Goal: Task Accomplishment & Management: Use online tool/utility

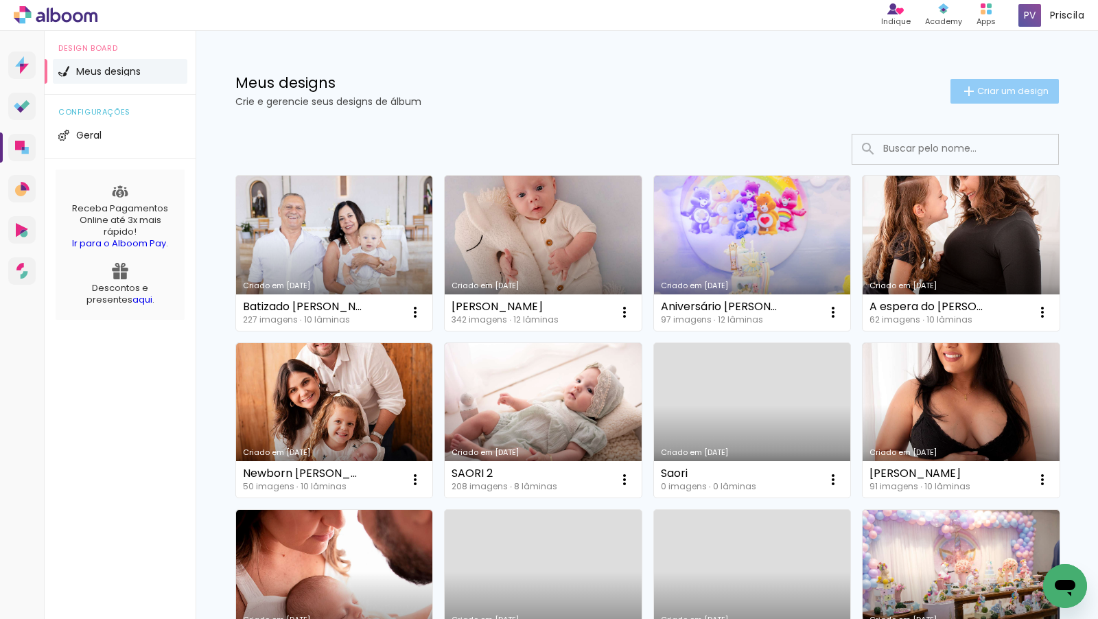
click at [1005, 82] on paper-button "Criar um design" at bounding box center [1004, 91] width 108 height 25
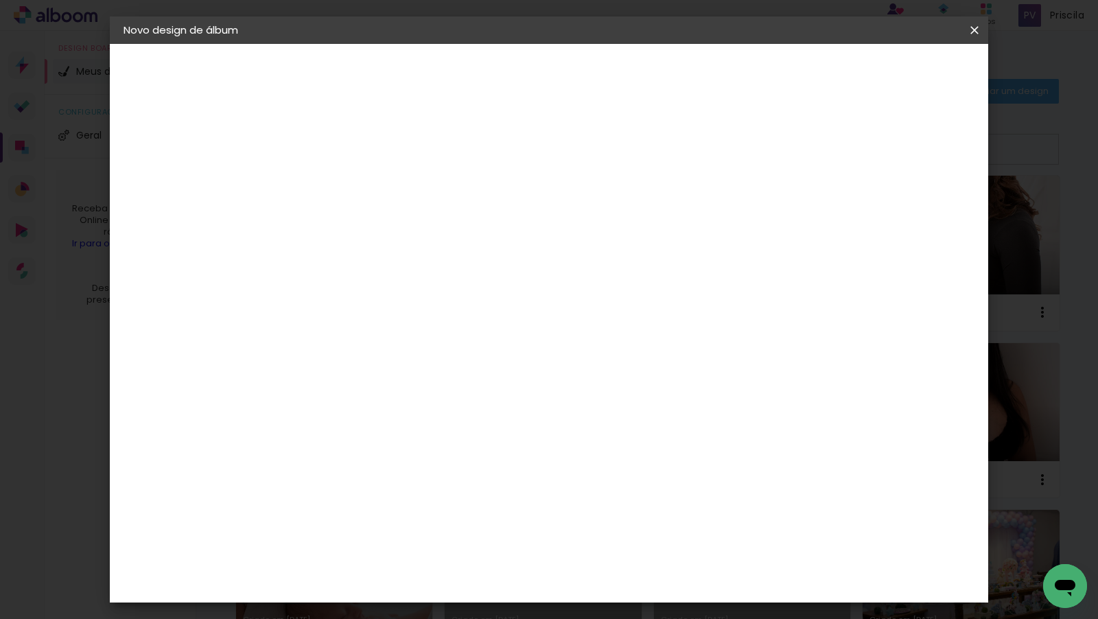
click at [0, 0] on paper-input-container "Título do álbum" at bounding box center [0, 0] width 0 height 0
type input "Aniversário JF"
type paper-input "Aniversário JF"
click at [0, 0] on slot "Avançar" at bounding box center [0, 0] width 0 height 0
click at [452, 266] on input at bounding box center [383, 261] width 139 height 17
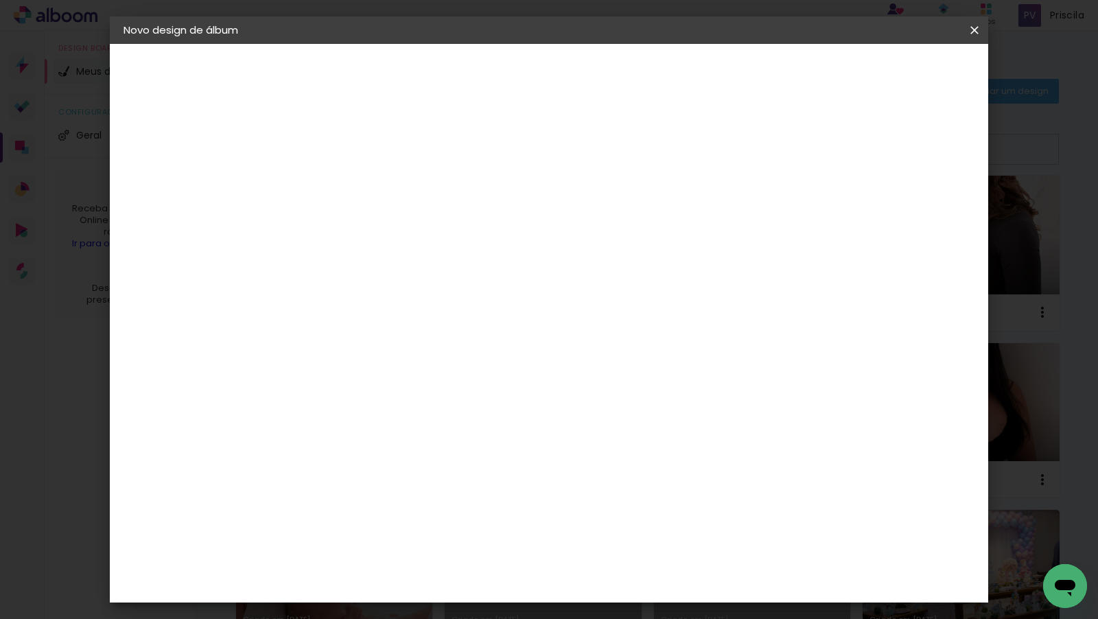
type input "foto 15"
type paper-input "foto 15"
click at [364, 304] on div "Foto 15" at bounding box center [351, 313] width 25 height 22
click at [568, 62] on paper-button "Avançar" at bounding box center [534, 72] width 67 height 23
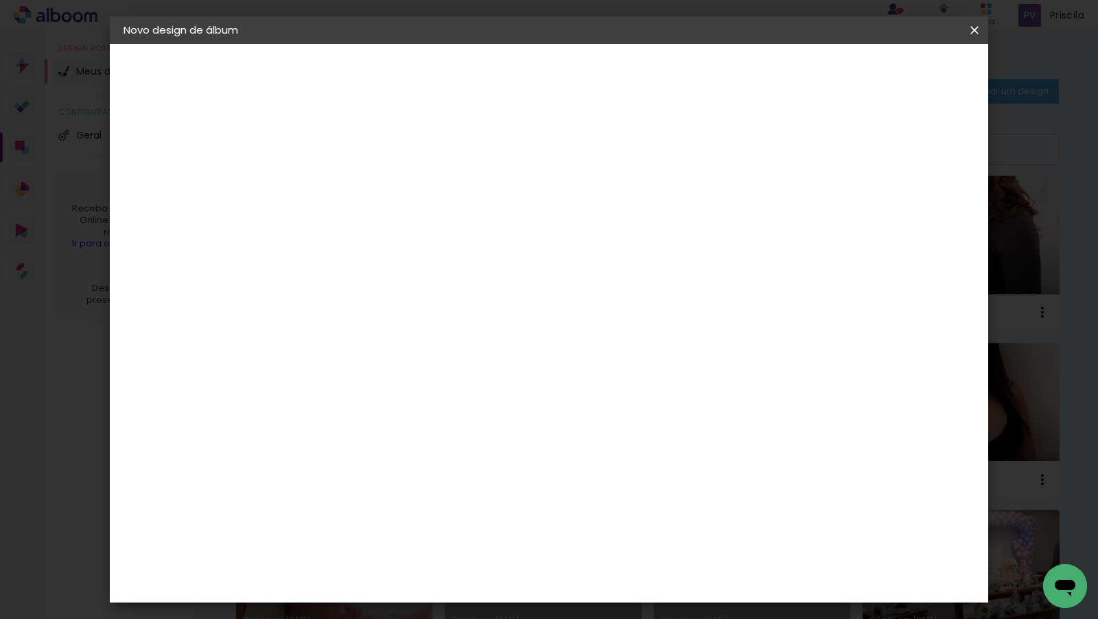
click at [441, 574] on span "20 × 20" at bounding box center [409, 592] width 64 height 36
click at [0, 0] on slot "Avançar" at bounding box center [0, 0] width 0 height 0
click at [899, 76] on span "Iniciar design" at bounding box center [867, 73] width 62 height 10
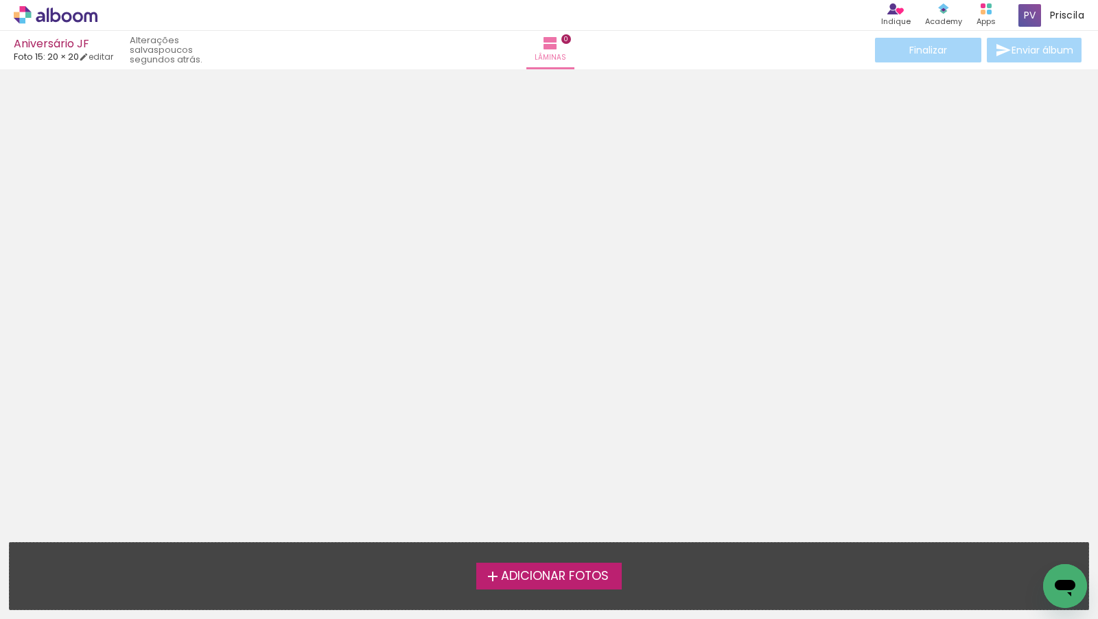
click at [524, 578] on span "Adicionar Fotos" at bounding box center [555, 576] width 108 height 12
click at [0, 0] on input "file" at bounding box center [0, 0] width 0 height 0
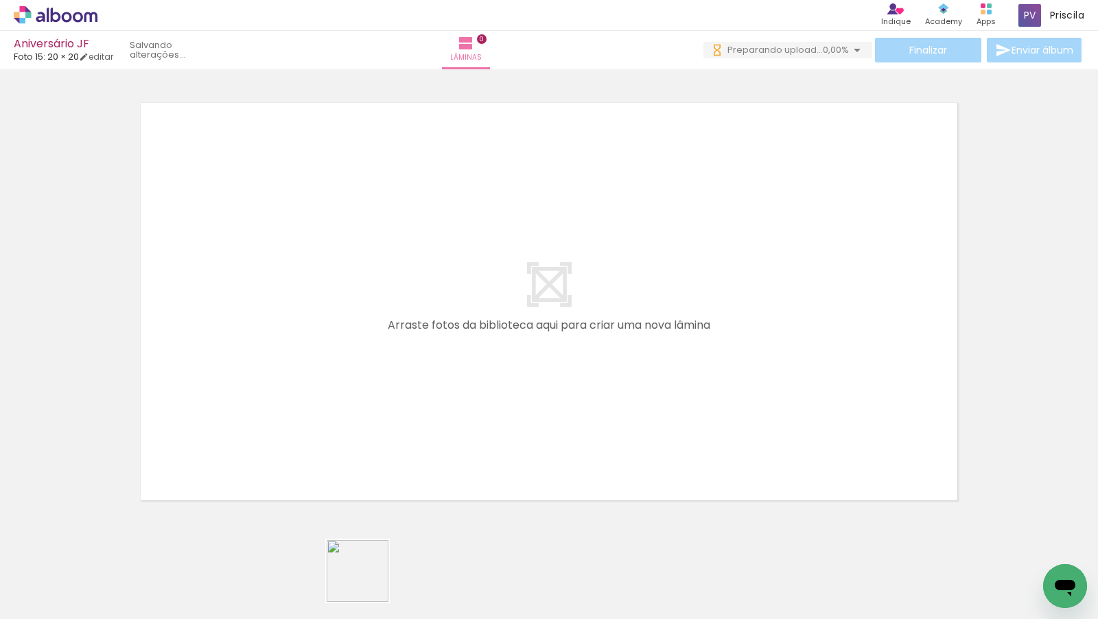
drag, startPoint x: 367, startPoint y: 585, endPoint x: 548, endPoint y: 345, distance: 300.3
click at [548, 345] on quentale-workspace at bounding box center [549, 309] width 1098 height 619
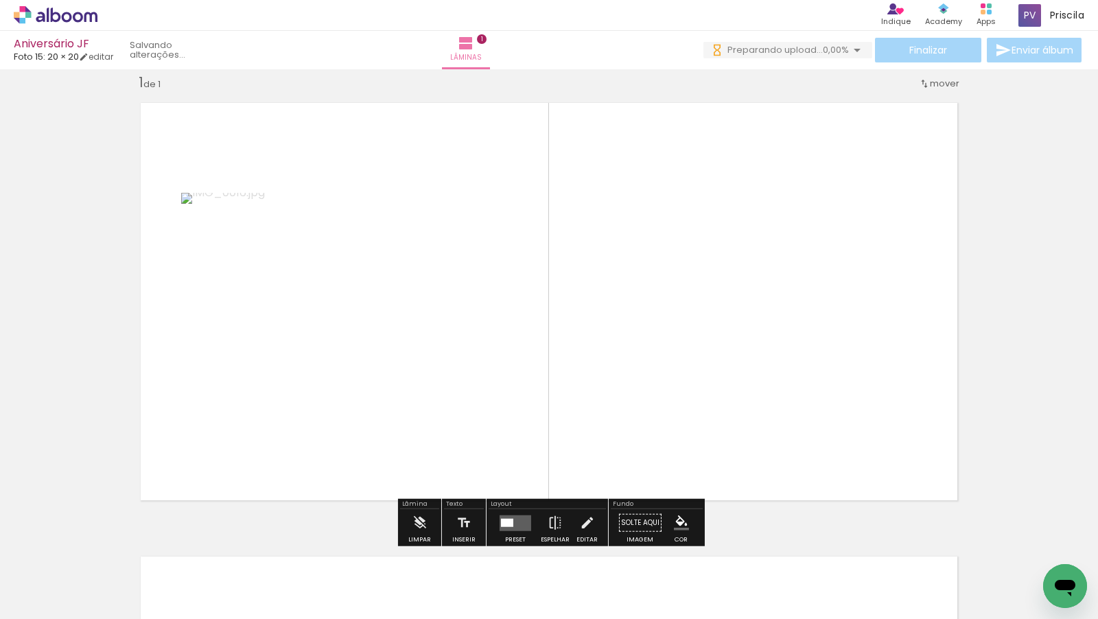
scroll to position [17, 0]
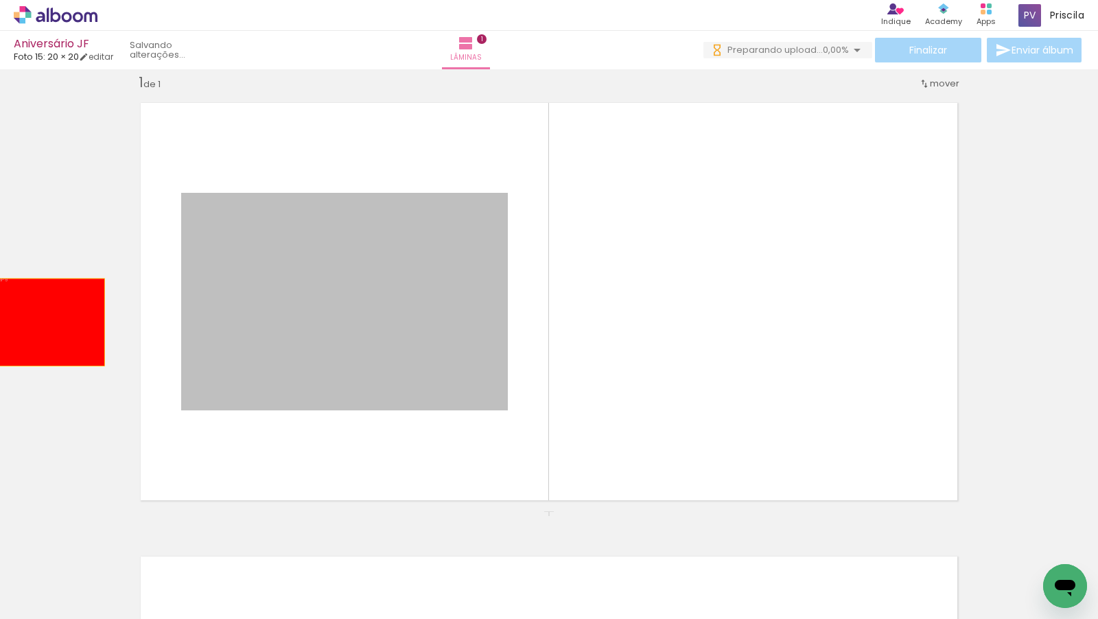
drag, startPoint x: 392, startPoint y: 323, endPoint x: 39, endPoint y: 322, distance: 352.7
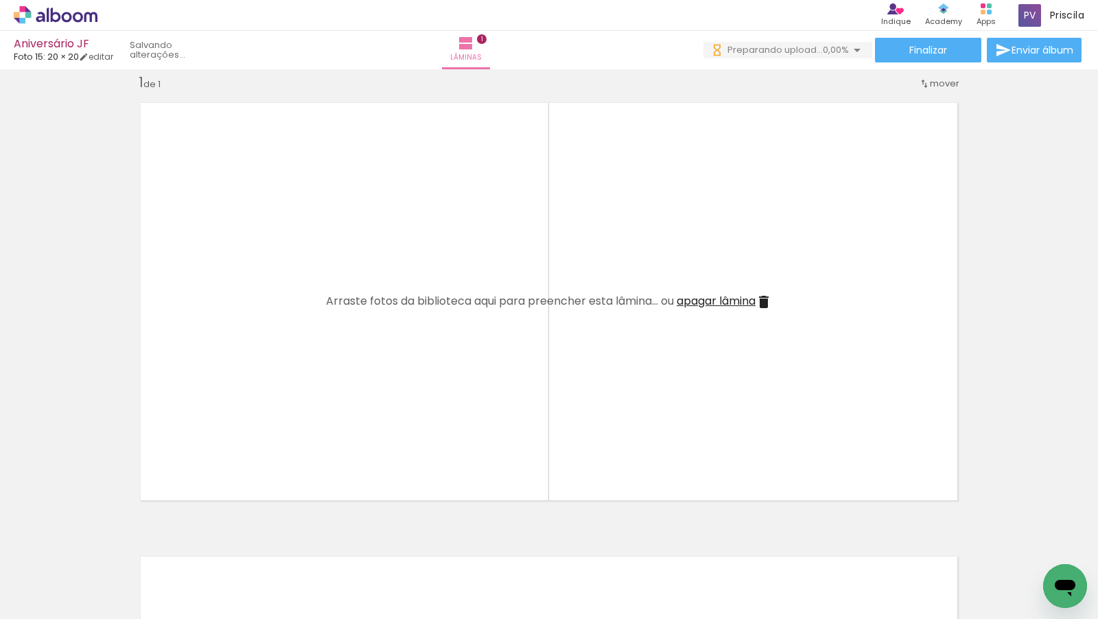
scroll to position [0, 0]
drag, startPoint x: 439, startPoint y: 588, endPoint x: 408, endPoint y: 427, distance: 164.2
click at [408, 427] on quentale-workspace at bounding box center [549, 309] width 1098 height 619
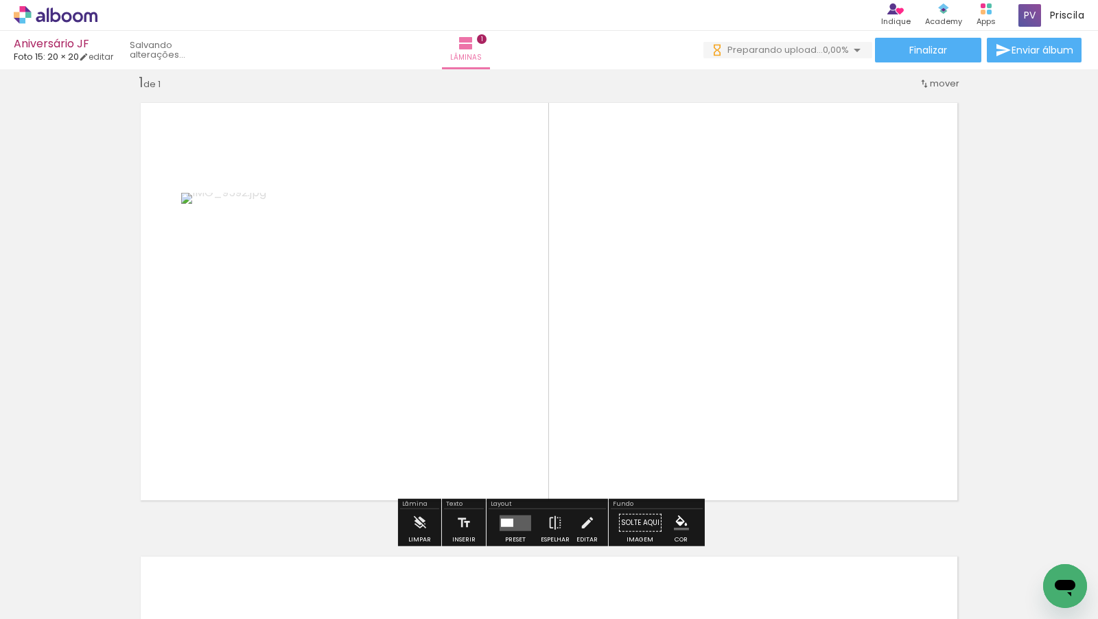
click at [419, 377] on quentale-photo at bounding box center [344, 302] width 327 height 218
click at [518, 520] on quentale-layouter at bounding box center [516, 523] width 32 height 16
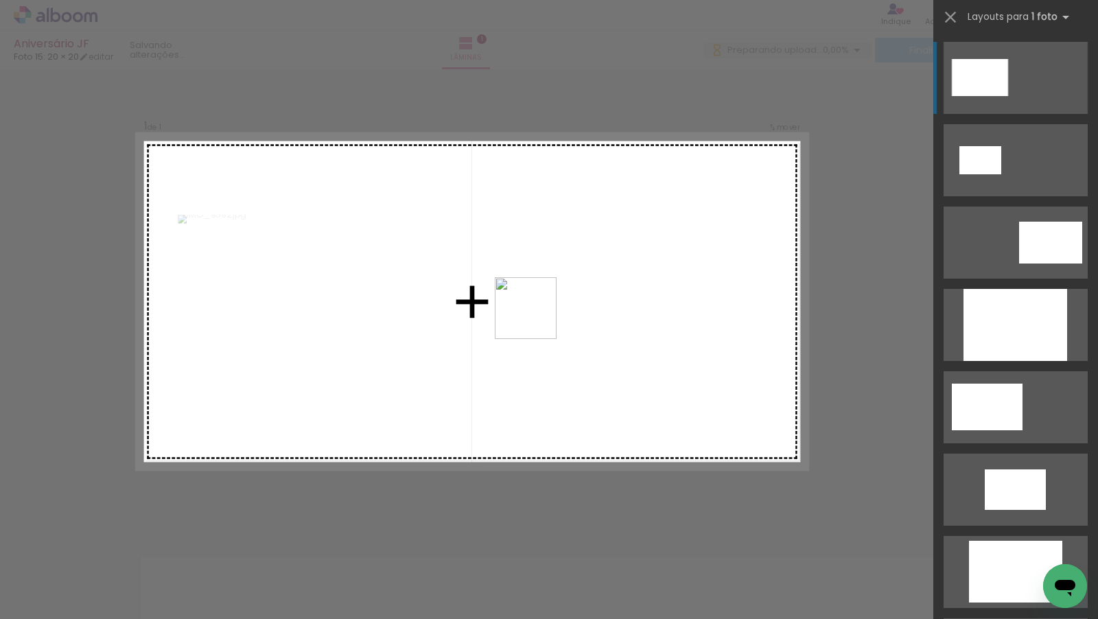
drag, startPoint x: 211, startPoint y: 585, endPoint x: 543, endPoint y: 314, distance: 428.7
click at [543, 314] on quentale-workspace at bounding box center [549, 309] width 1098 height 619
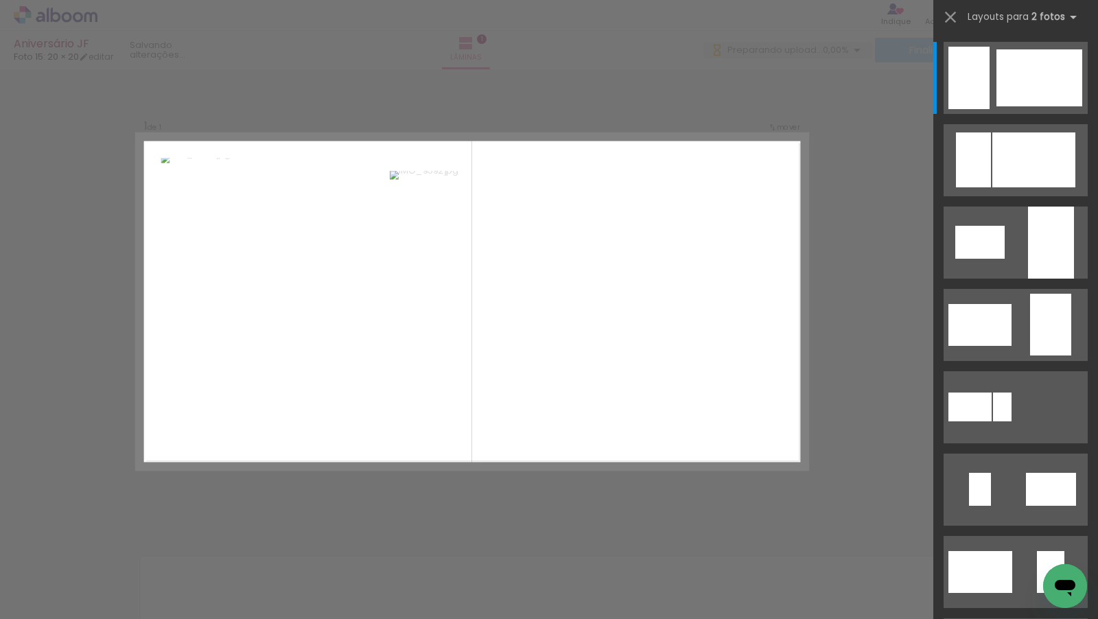
click at [873, 409] on div "Confirmar Cancelar" at bounding box center [549, 522] width 1098 height 940
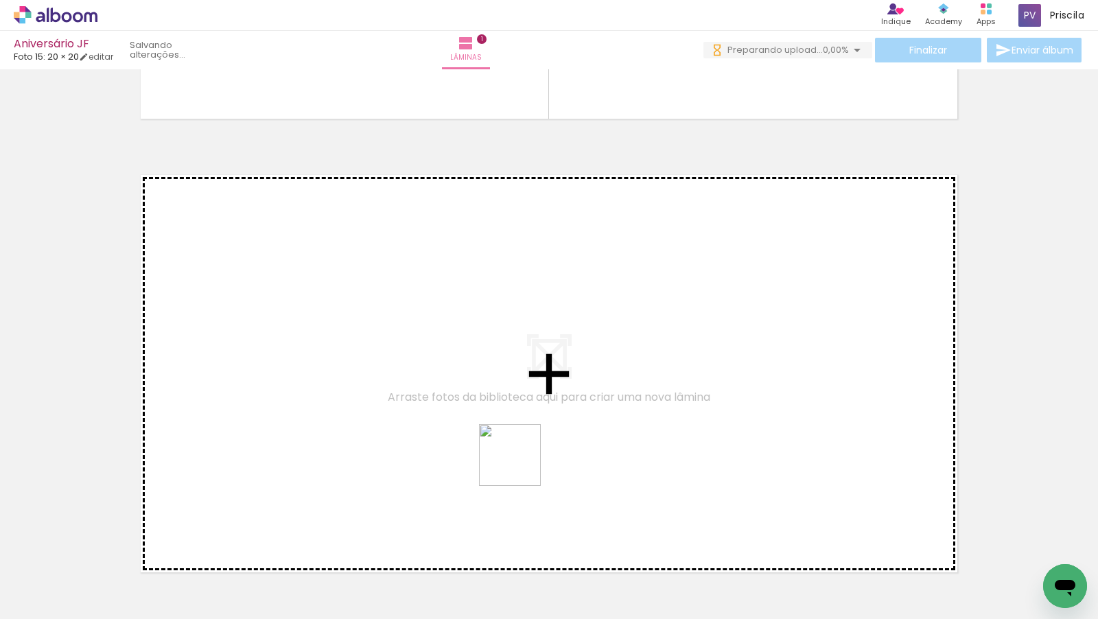
drag, startPoint x: 764, startPoint y: 581, endPoint x: 500, endPoint y: 403, distance: 318.4
click at [500, 403] on quentale-workspace at bounding box center [549, 309] width 1098 height 619
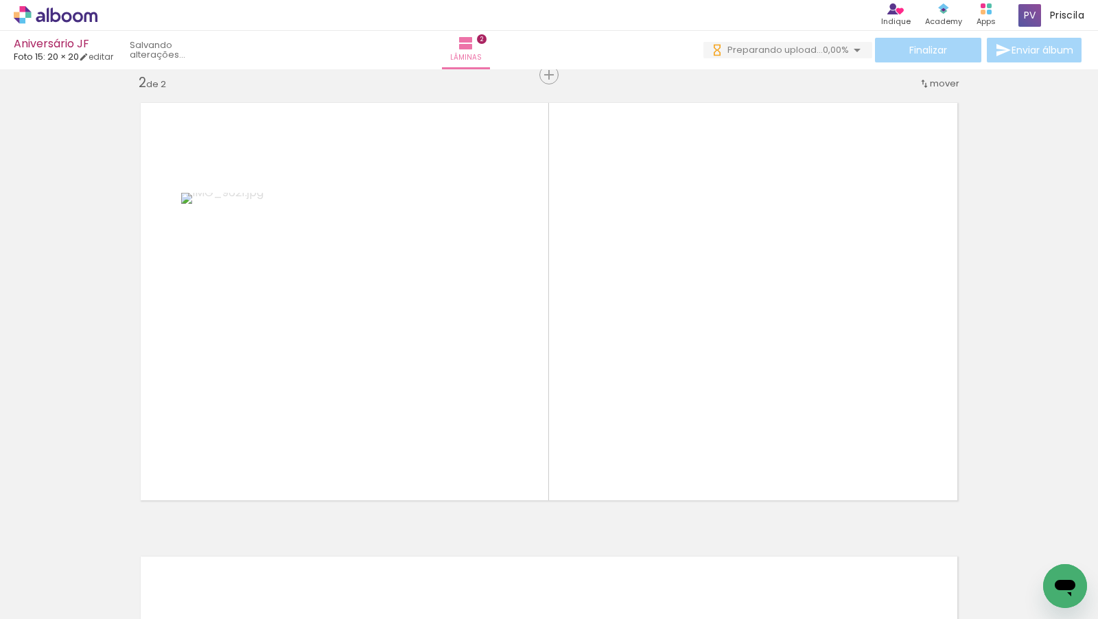
scroll to position [0, 13473]
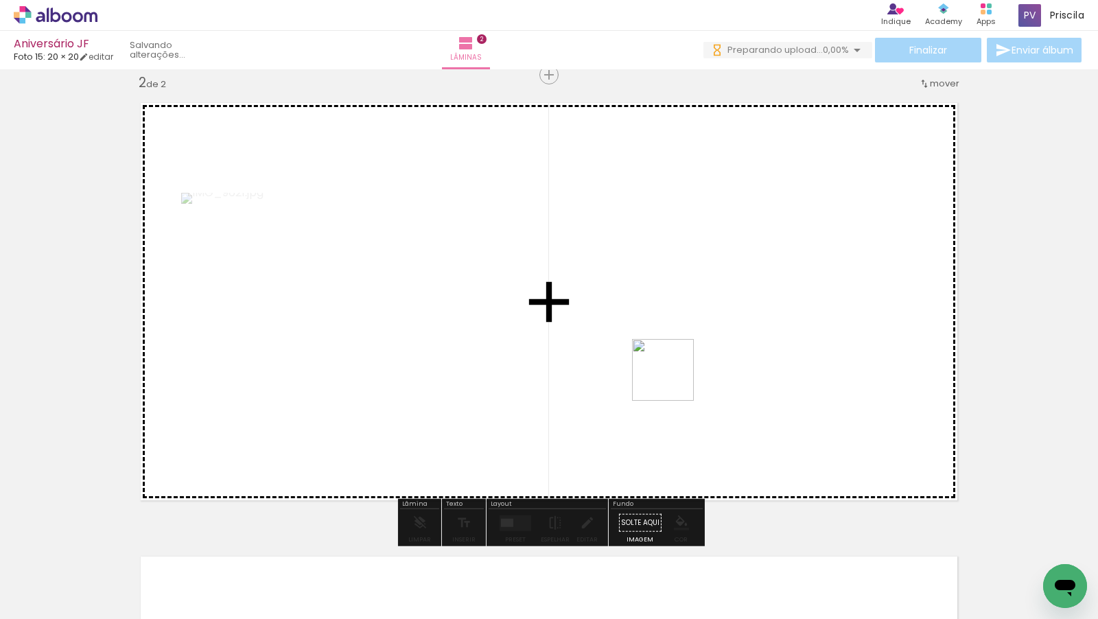
drag, startPoint x: 581, startPoint y: 573, endPoint x: 716, endPoint y: 321, distance: 285.8
click at [716, 321] on quentale-workspace at bounding box center [549, 309] width 1098 height 619
drag, startPoint x: 816, startPoint y: 577, endPoint x: 795, endPoint y: 384, distance: 194.0
click at [795, 384] on quentale-workspace at bounding box center [549, 309] width 1098 height 619
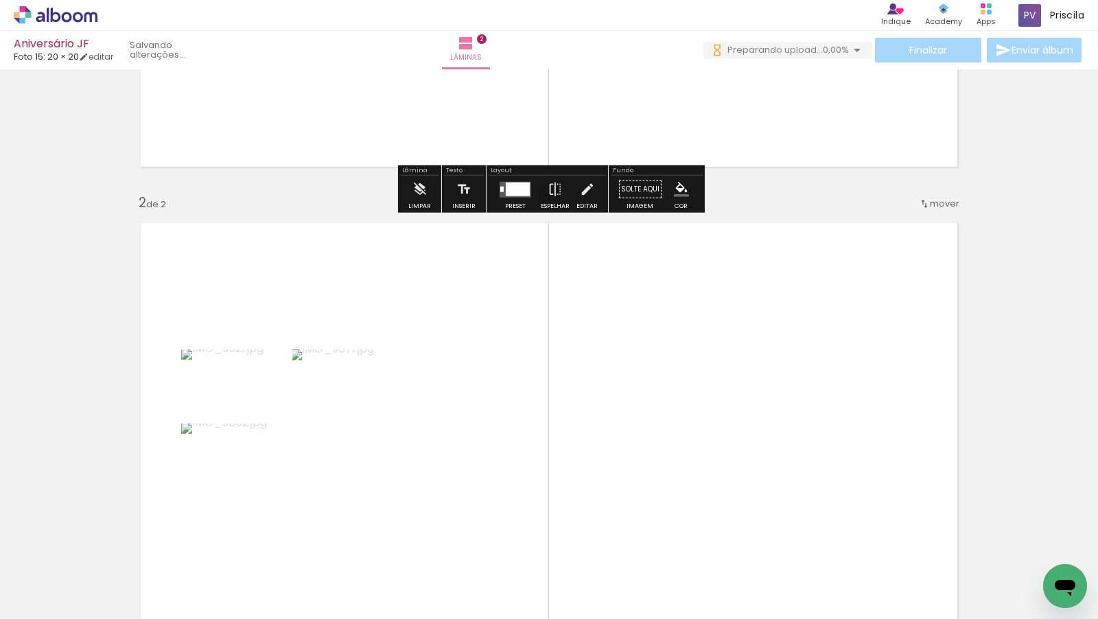
scroll to position [362, 0]
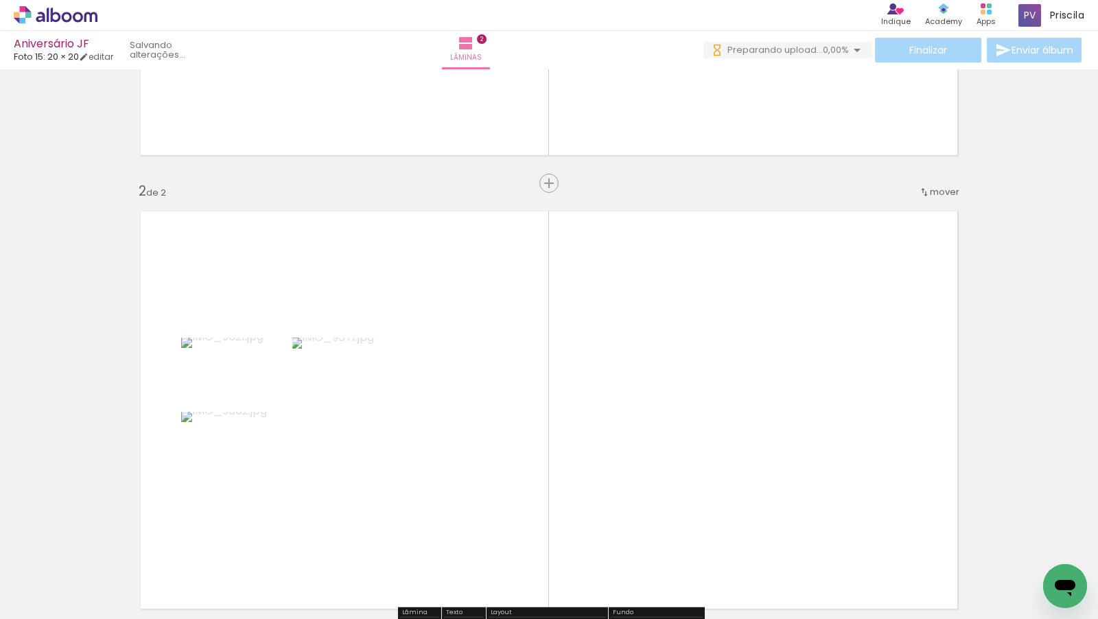
click at [387, 408] on quentale-photo at bounding box center [399, 410] width 215 height 145
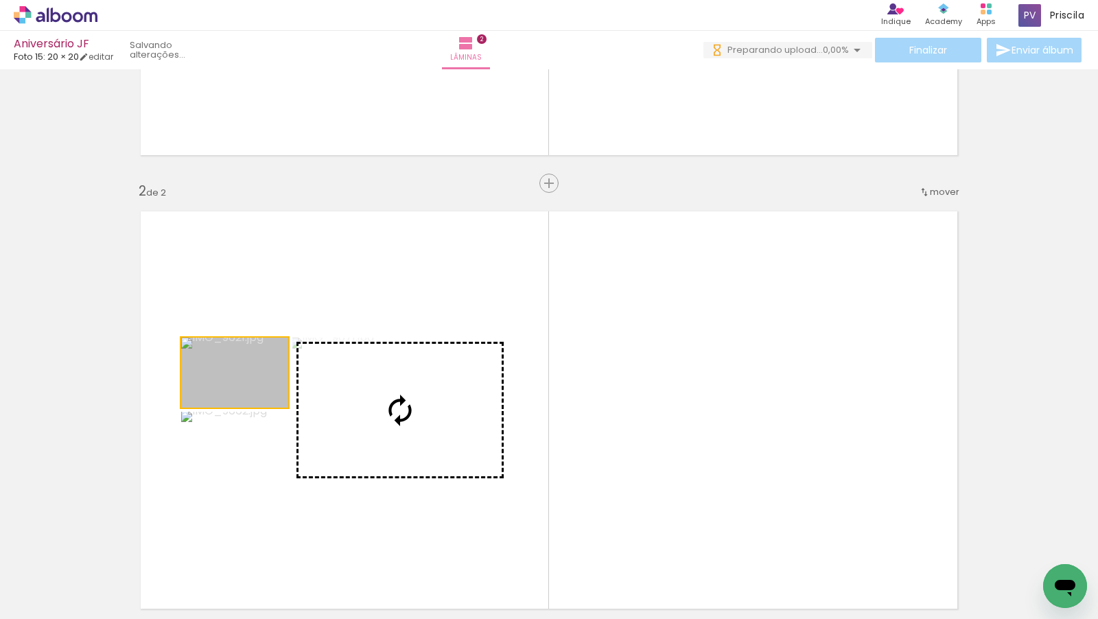
drag, startPoint x: 257, startPoint y: 386, endPoint x: 364, endPoint y: 396, distance: 108.2
click at [0, 0] on slot at bounding box center [0, 0] width 0 height 0
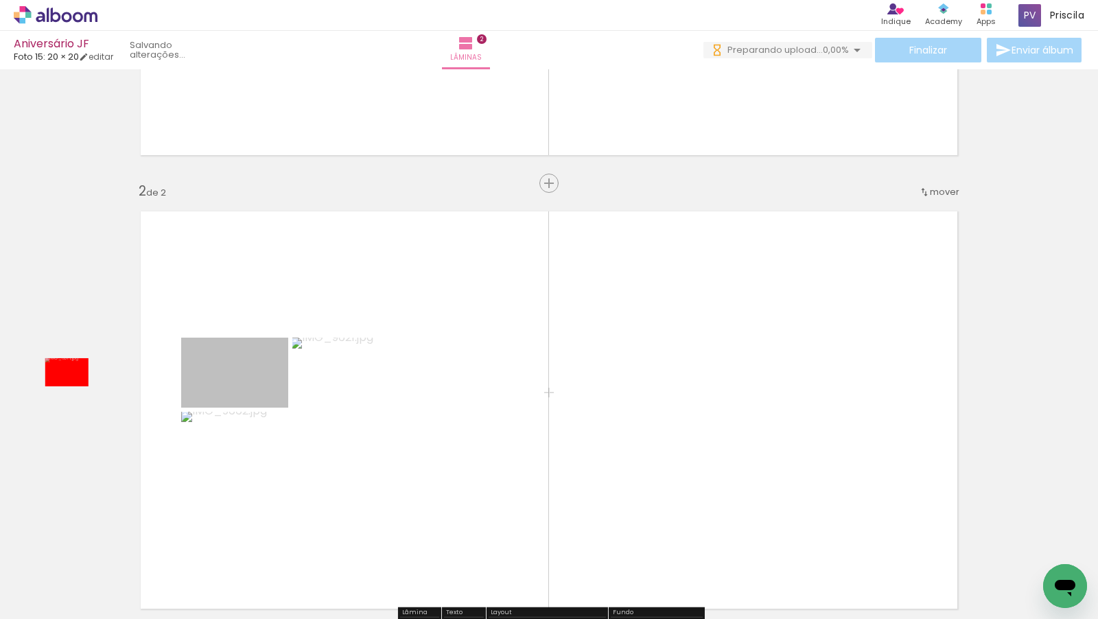
drag, startPoint x: 231, startPoint y: 371, endPoint x: 67, endPoint y: 372, distance: 164.0
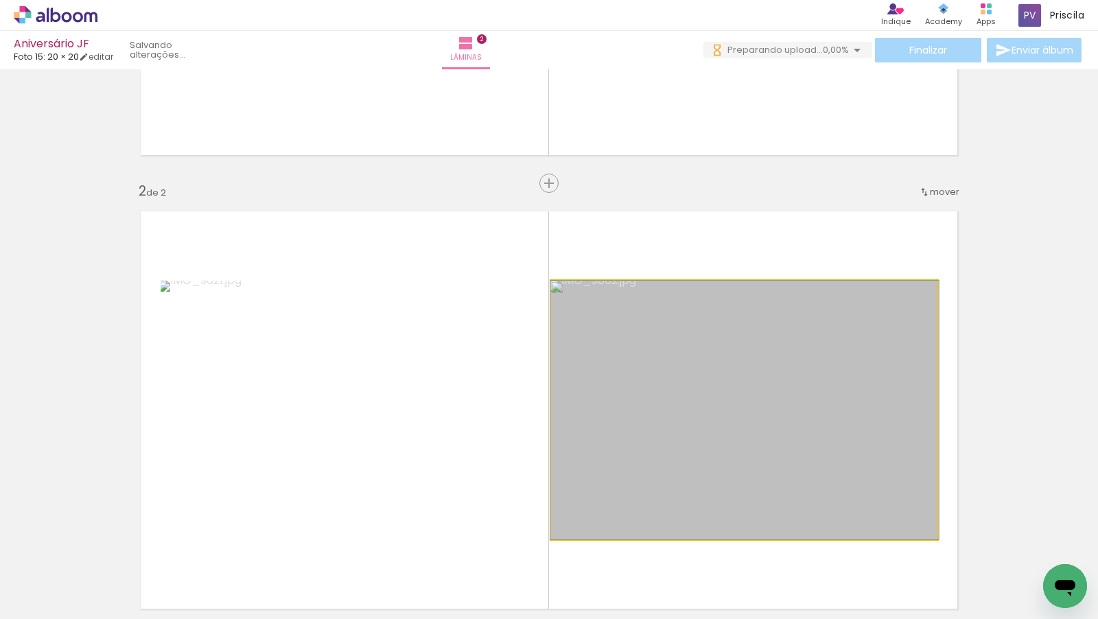
drag, startPoint x: 808, startPoint y: 351, endPoint x: 980, endPoint y: 347, distance: 171.6
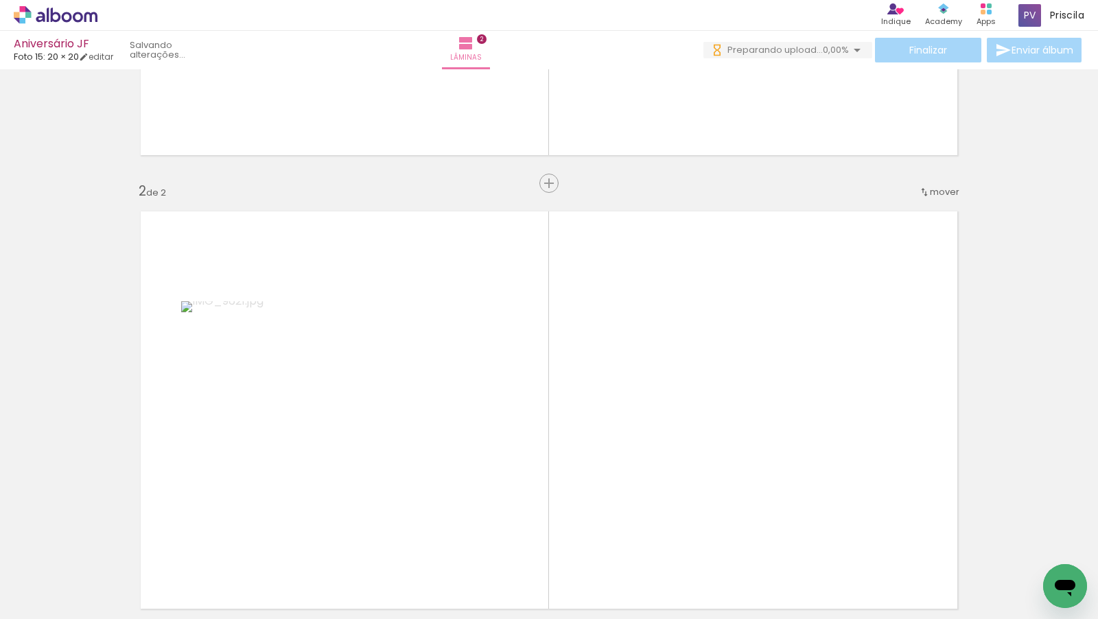
scroll to position [0, 11406]
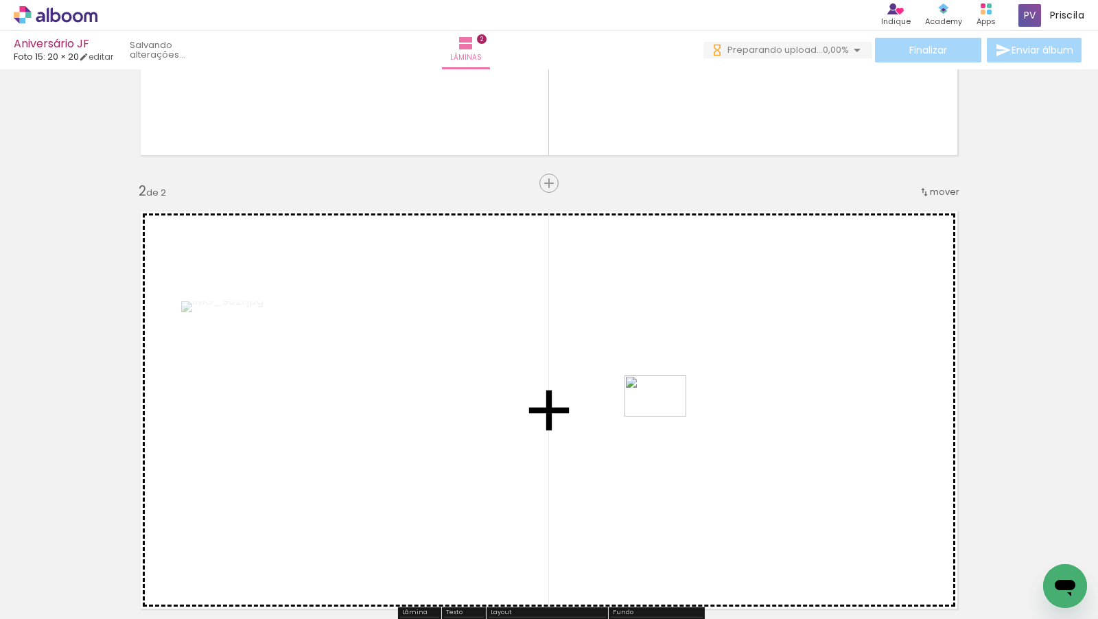
drag, startPoint x: 511, startPoint y: 578, endPoint x: 666, endPoint y: 417, distance: 224.2
click at [666, 417] on quentale-workspace at bounding box center [549, 309] width 1098 height 619
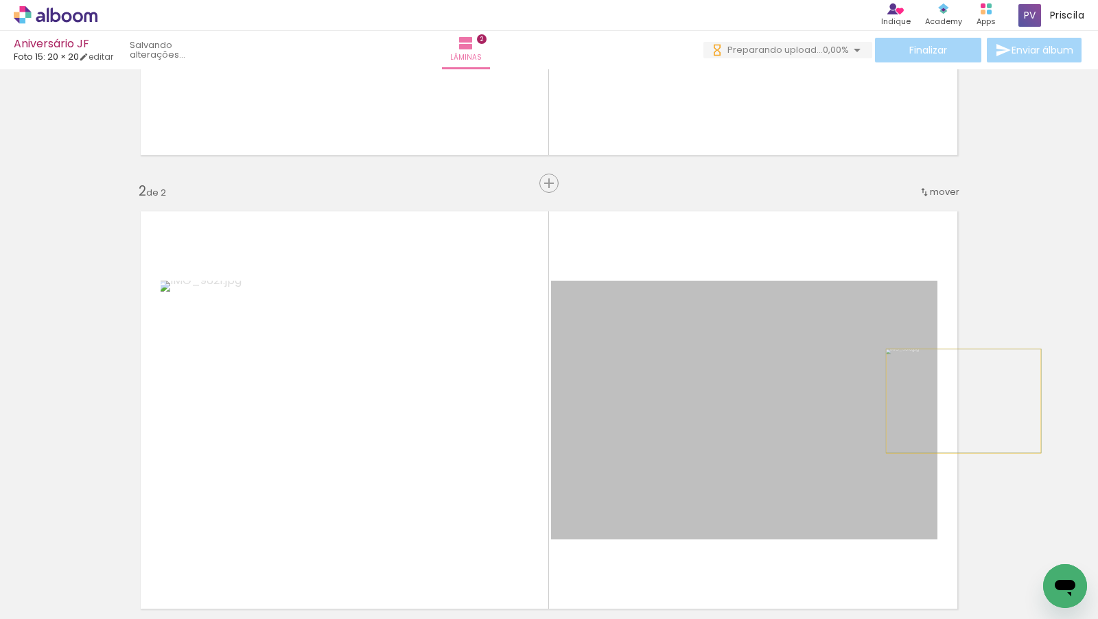
drag, startPoint x: 701, startPoint y: 434, endPoint x: 963, endPoint y: 401, distance: 265.0
click at [963, 401] on quentale-layouter at bounding box center [549, 409] width 839 height 419
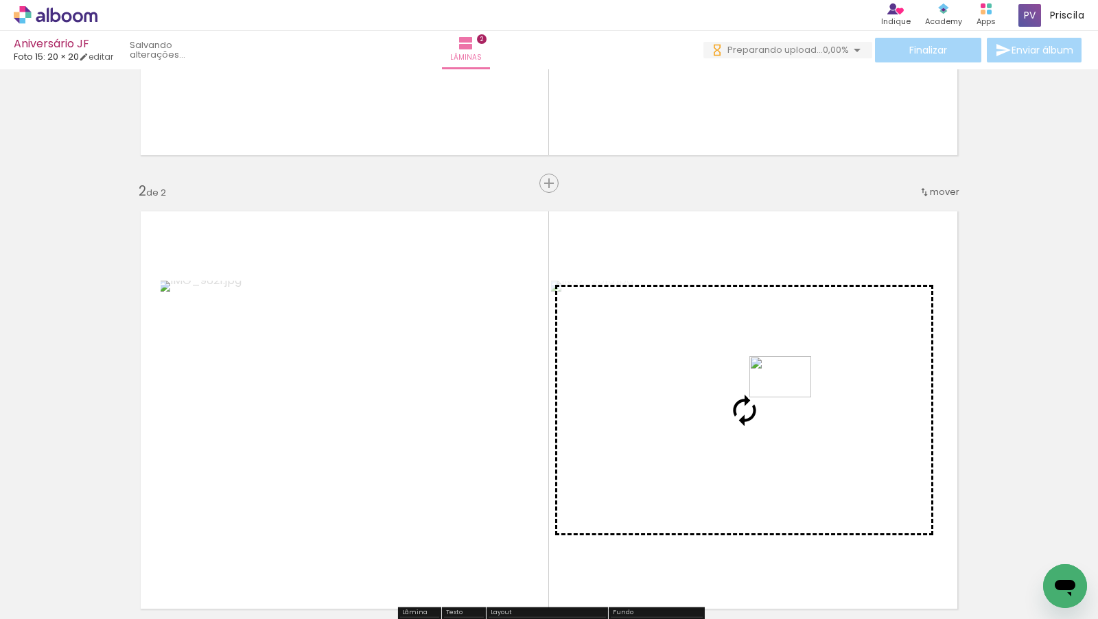
drag, startPoint x: 345, startPoint y: 592, endPoint x: 790, endPoint y: 397, distance: 486.1
click at [790, 397] on quentale-workspace at bounding box center [549, 309] width 1098 height 619
drag, startPoint x: 259, startPoint y: 583, endPoint x: 739, endPoint y: 384, distance: 519.3
click at [739, 384] on quentale-workspace at bounding box center [549, 309] width 1098 height 619
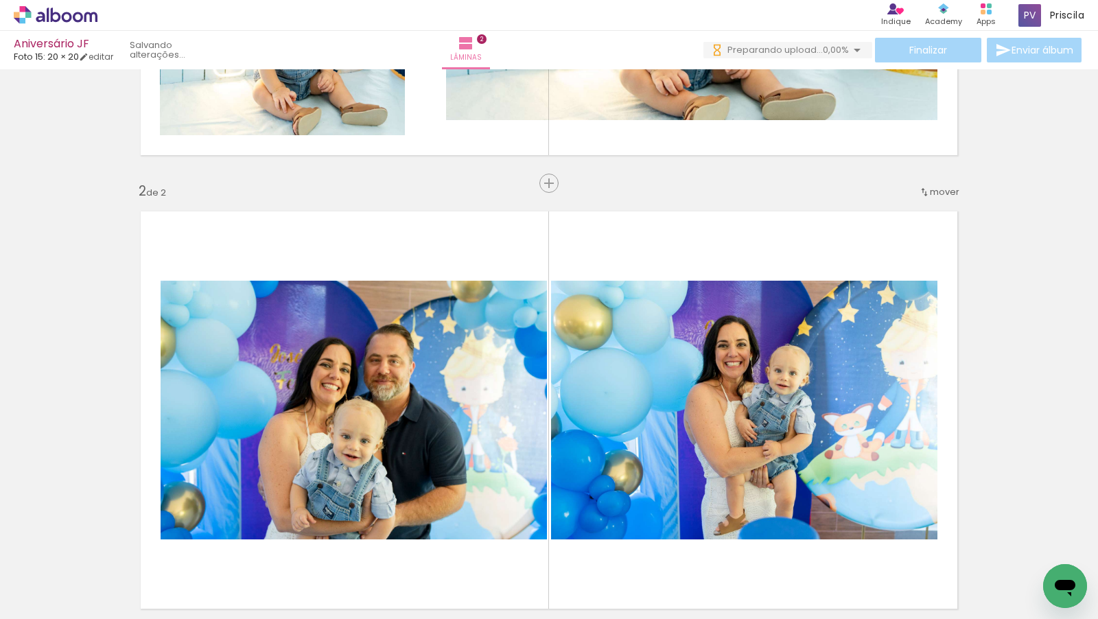
scroll to position [0, 7616]
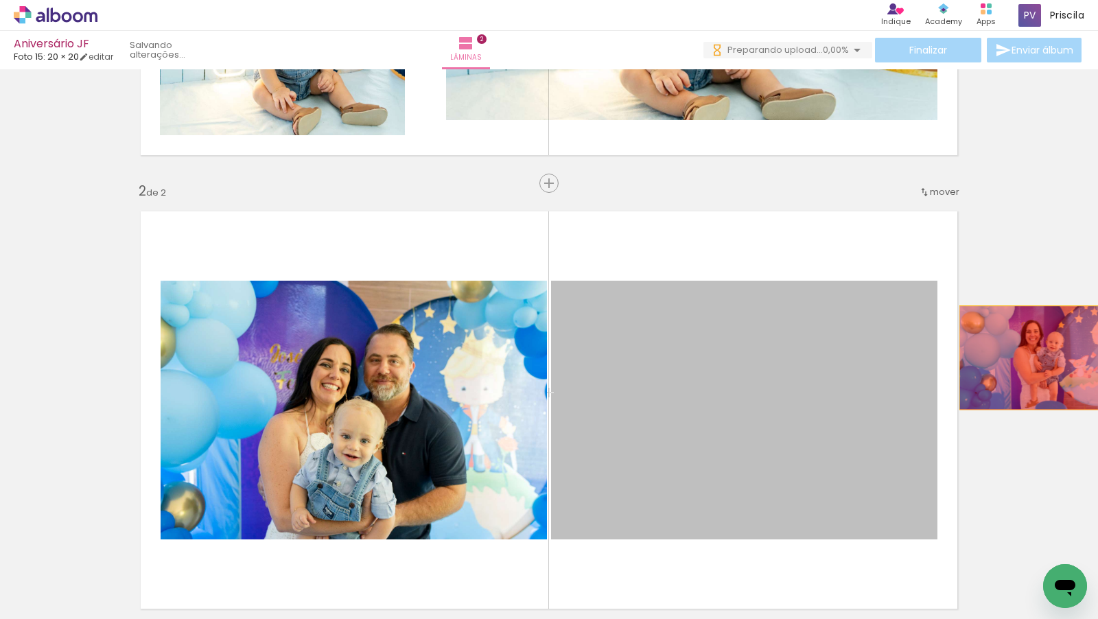
drag, startPoint x: 843, startPoint y: 435, endPoint x: 1037, endPoint y: 358, distance: 209.1
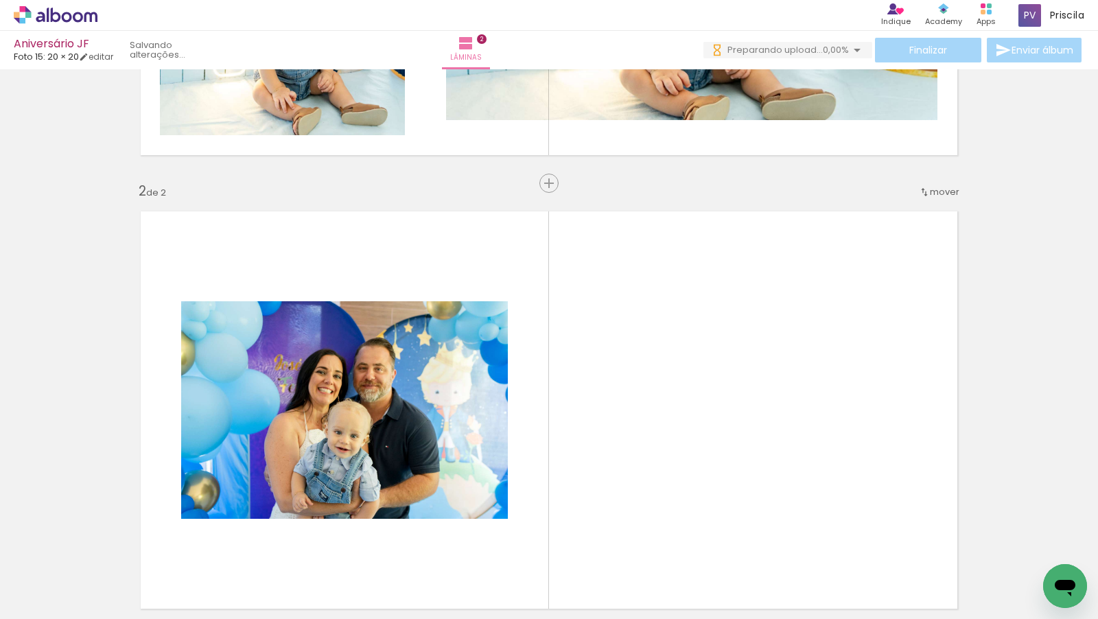
scroll to position [0, 12461]
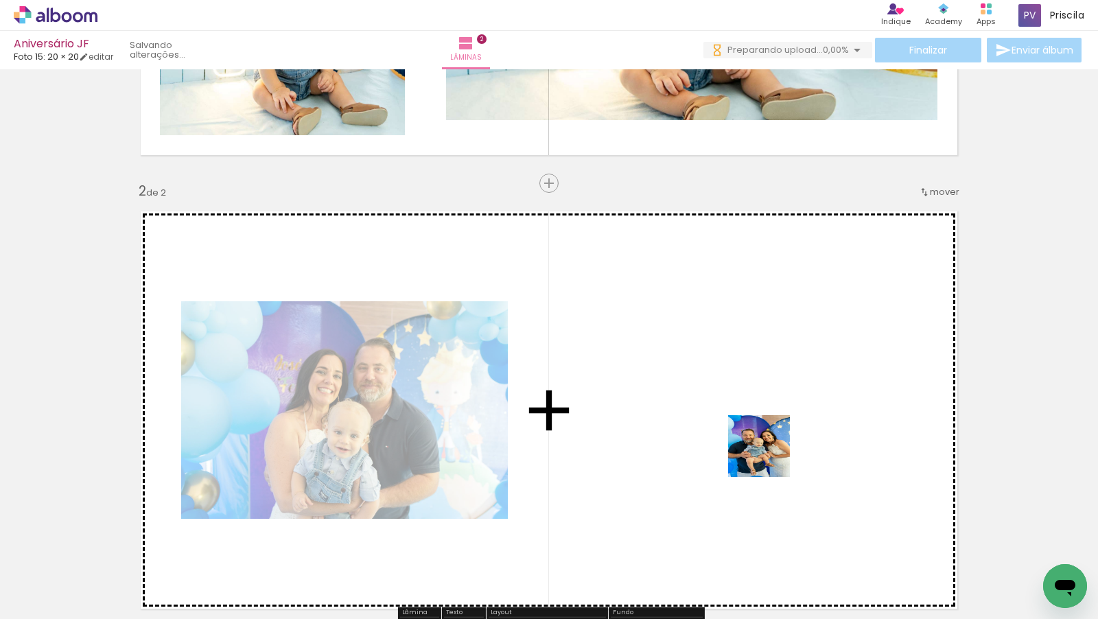
drag, startPoint x: 962, startPoint y: 586, endPoint x: 769, endPoint y: 456, distance: 232.4
click at [769, 456] on quentale-workspace at bounding box center [549, 309] width 1098 height 619
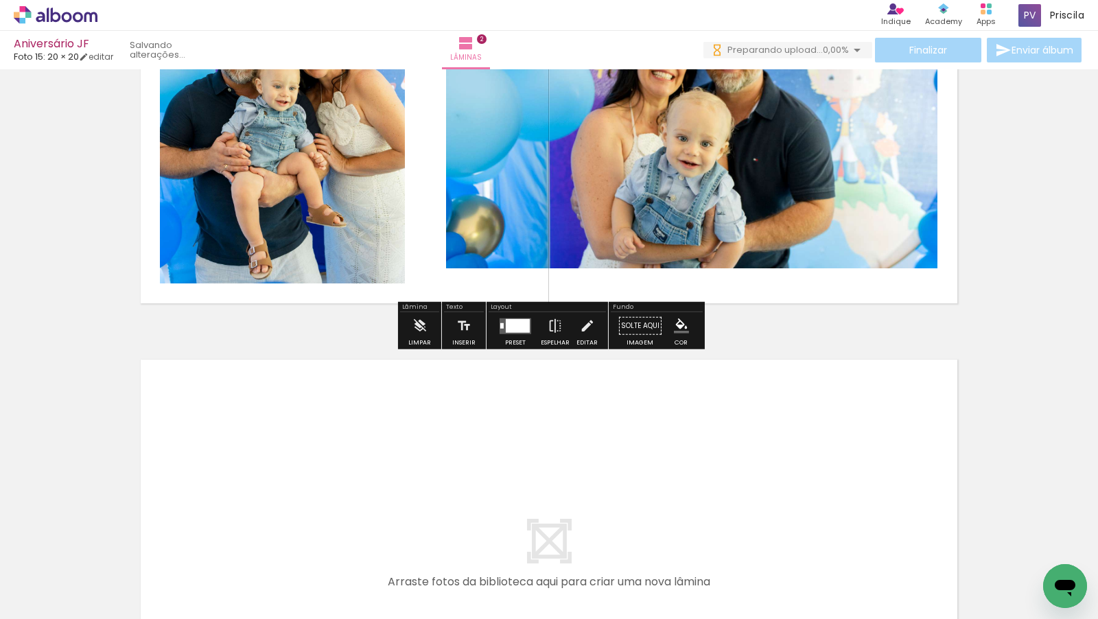
scroll to position [950, 0]
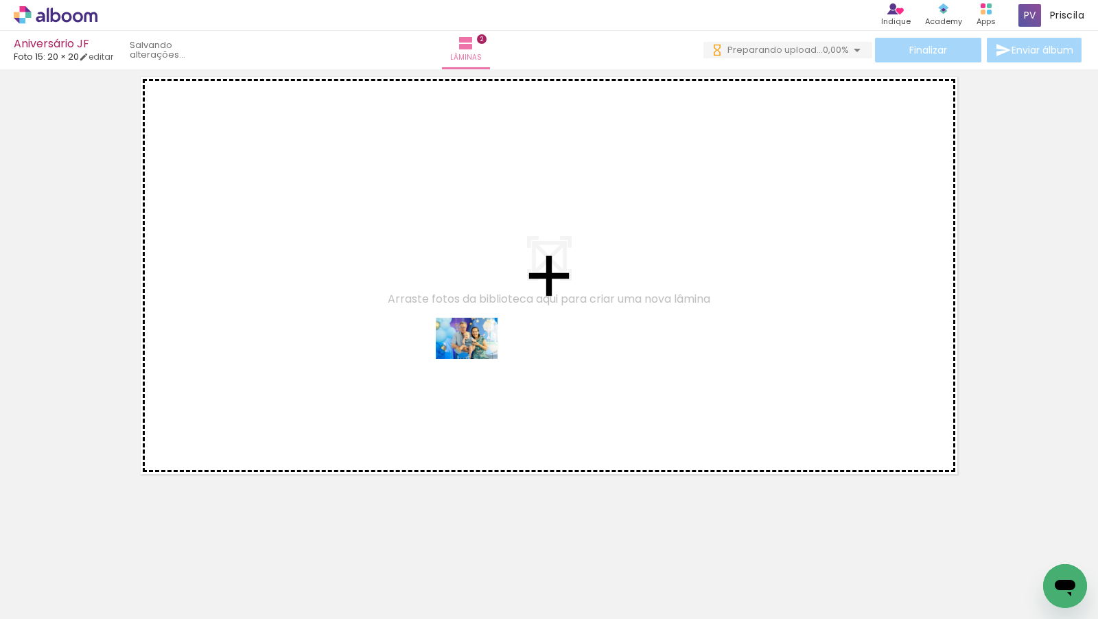
drag, startPoint x: 849, startPoint y: 581, endPoint x: 477, endPoint y: 359, distance: 433.9
click at [477, 359] on quentale-workspace at bounding box center [549, 309] width 1098 height 619
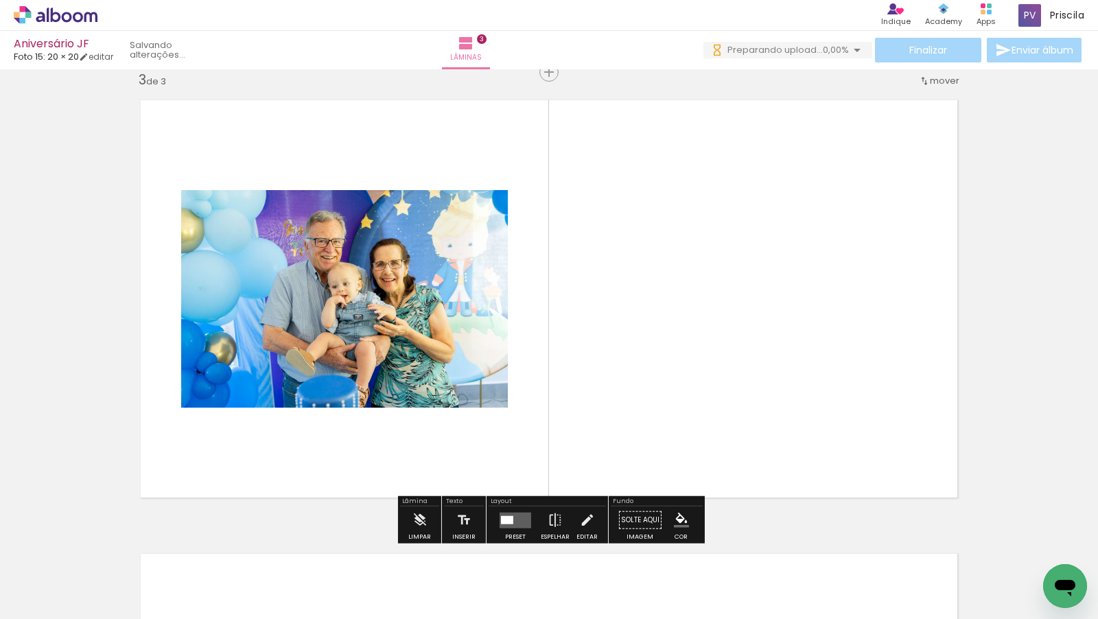
scroll to position [924, 0]
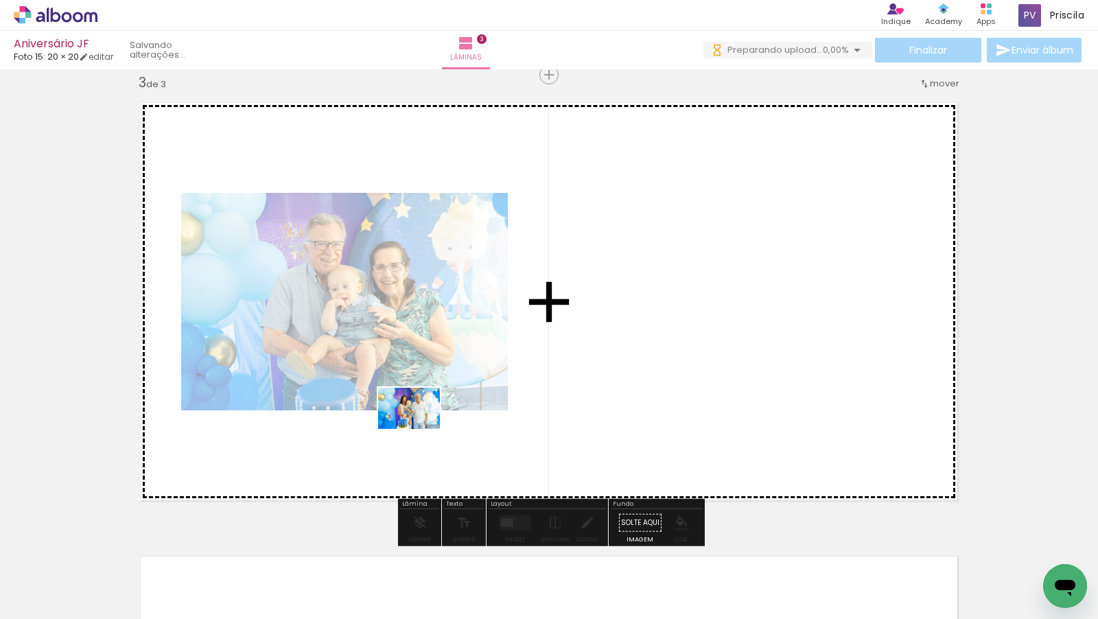
drag, startPoint x: 925, startPoint y: 581, endPoint x: 422, endPoint y: 417, distance: 529.0
click at [422, 417] on quentale-workspace at bounding box center [549, 309] width 1098 height 619
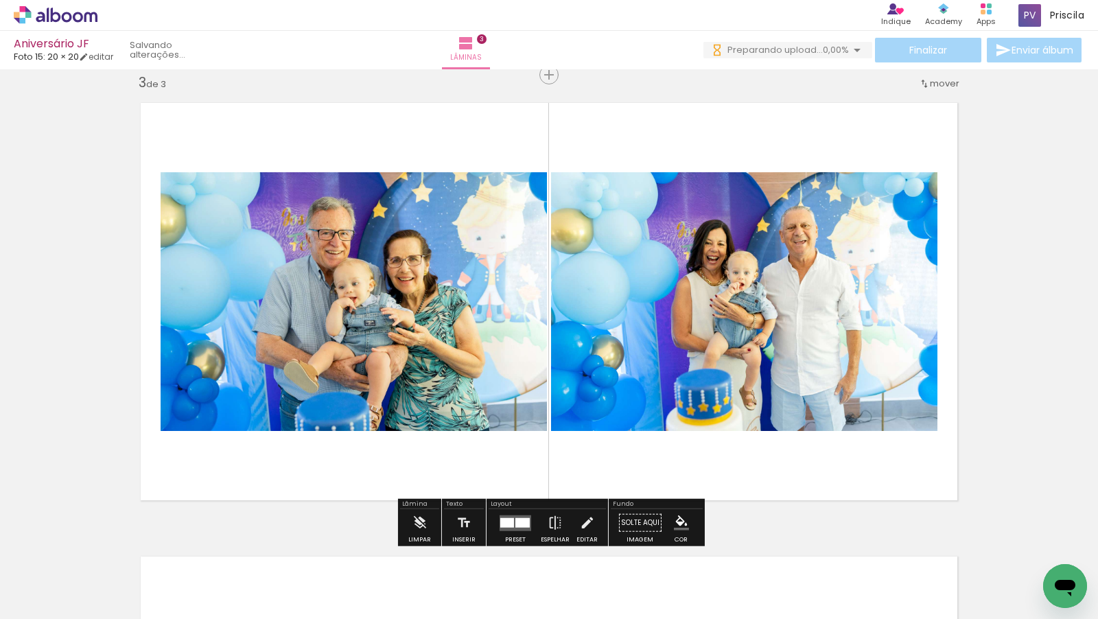
scroll to position [0, 13879]
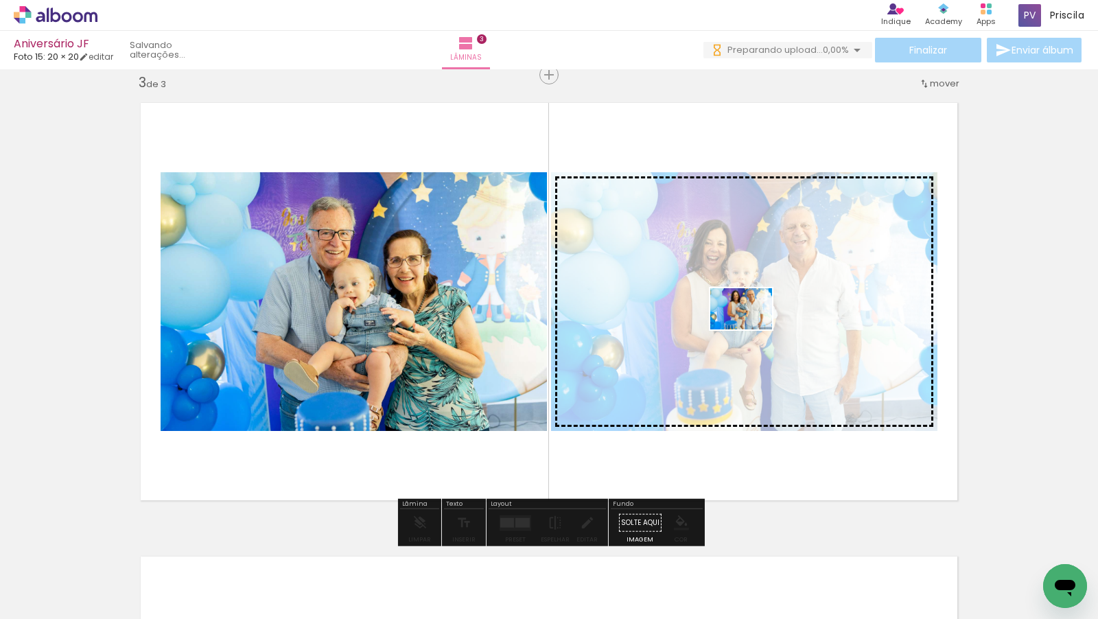
drag, startPoint x: 788, startPoint y: 576, endPoint x: 751, endPoint y: 329, distance: 249.8
click at [751, 329] on quentale-workspace at bounding box center [549, 309] width 1098 height 619
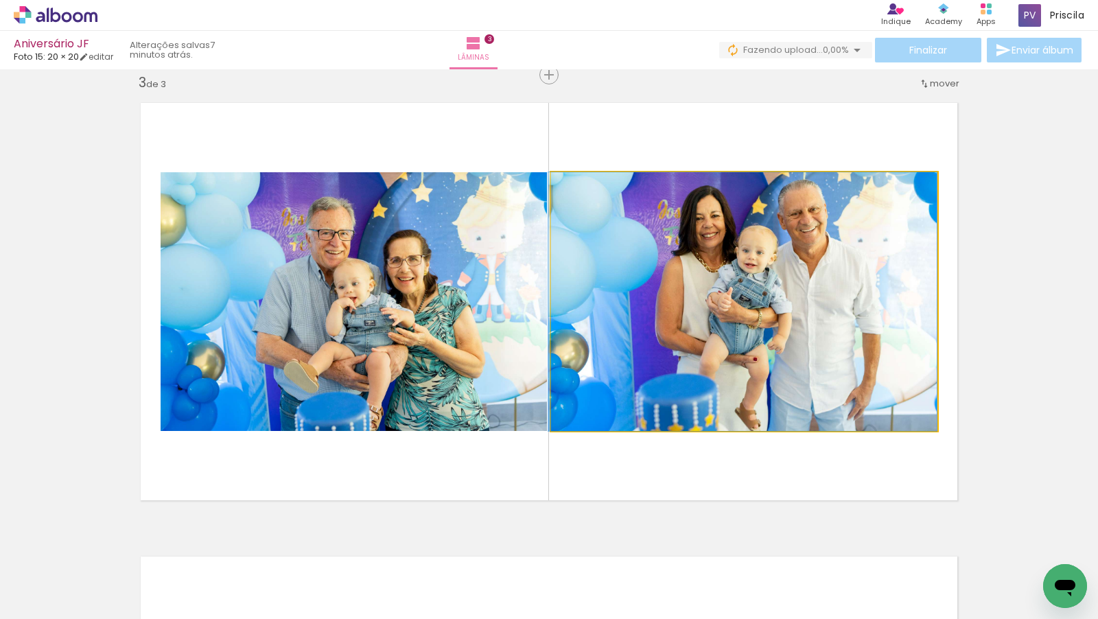
drag, startPoint x: 814, startPoint y: 320, endPoint x: 799, endPoint y: 329, distance: 17.8
click at [799, 329] on div at bounding box center [742, 301] width 388 height 259
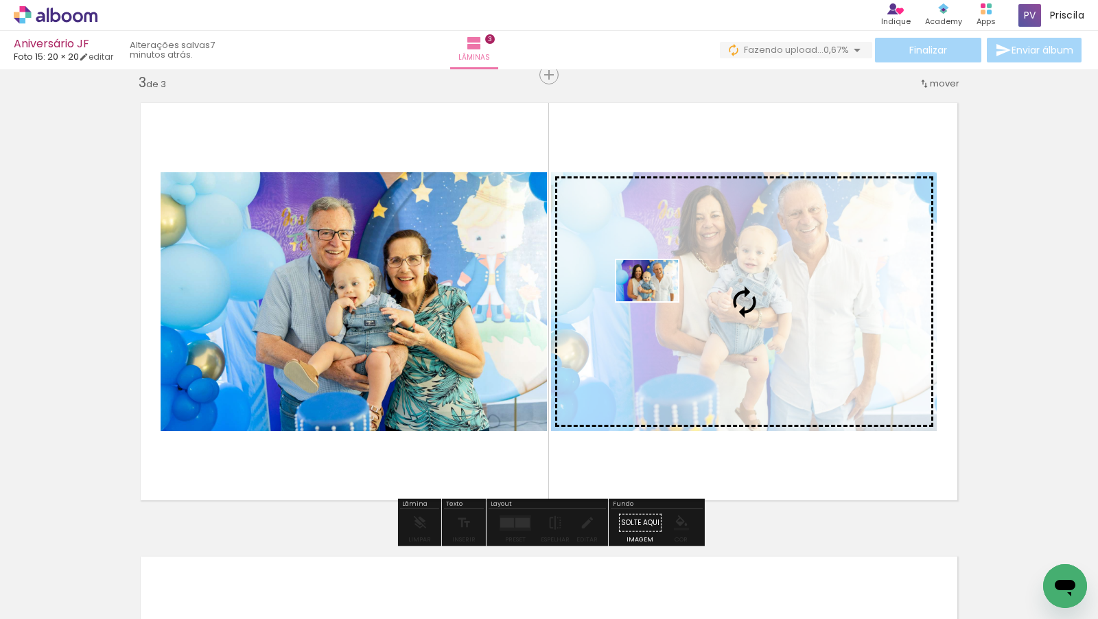
drag, startPoint x: 641, startPoint y: 584, endPoint x: 670, endPoint y: 302, distance: 283.5
click at [670, 302] on quentale-workspace at bounding box center [549, 309] width 1098 height 619
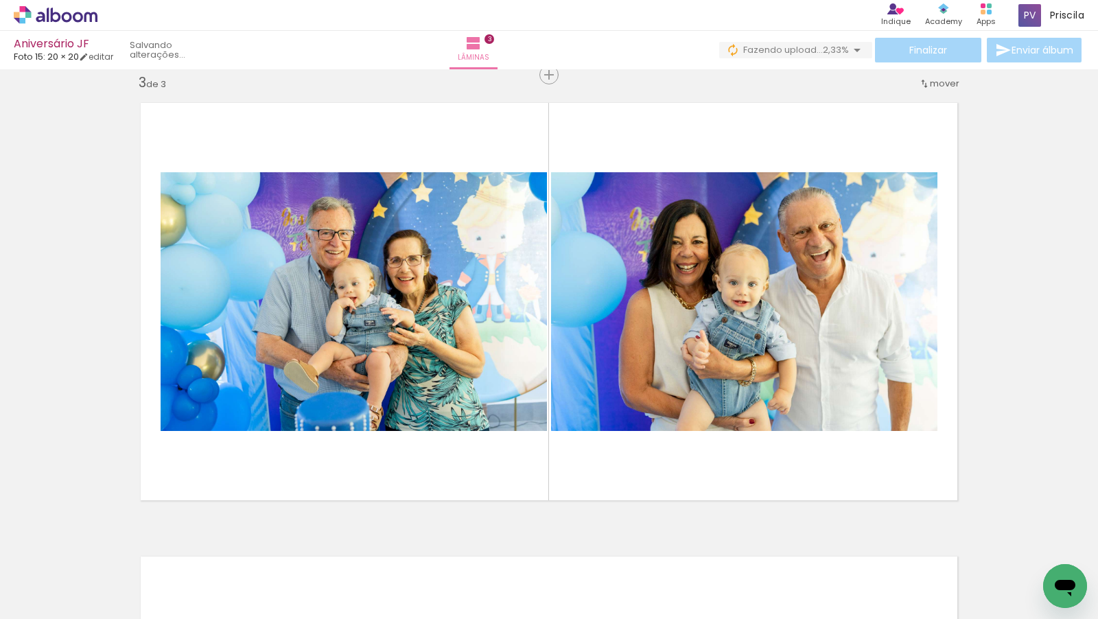
scroll to position [0, 14203]
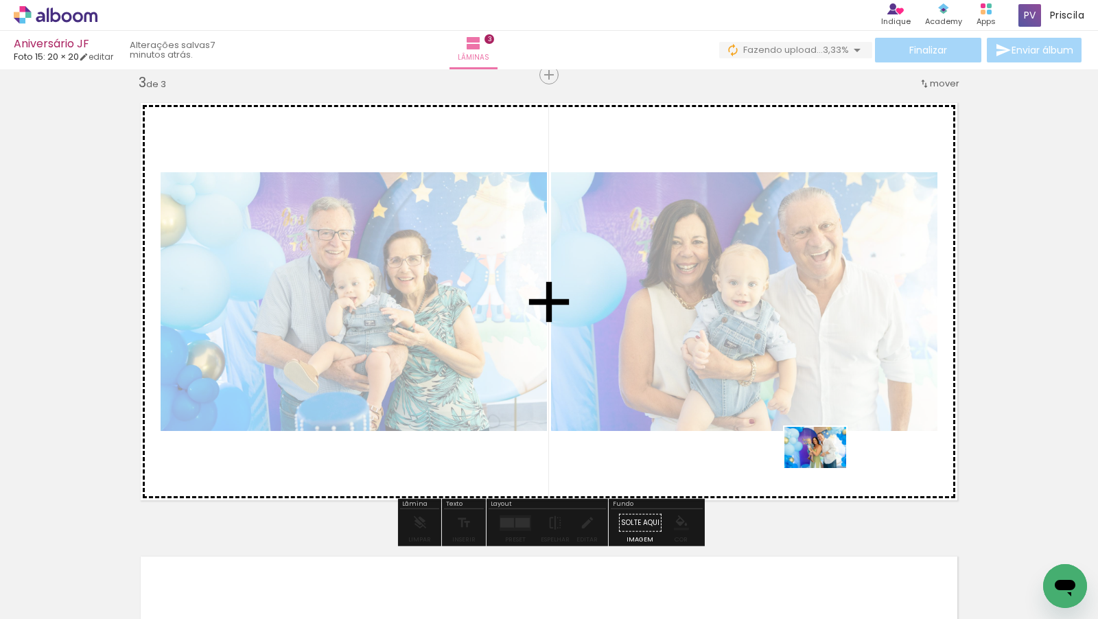
drag, startPoint x: 856, startPoint y: 587, endPoint x: 825, endPoint y: 468, distance: 123.3
click at [825, 468] on quentale-workspace at bounding box center [549, 309] width 1098 height 619
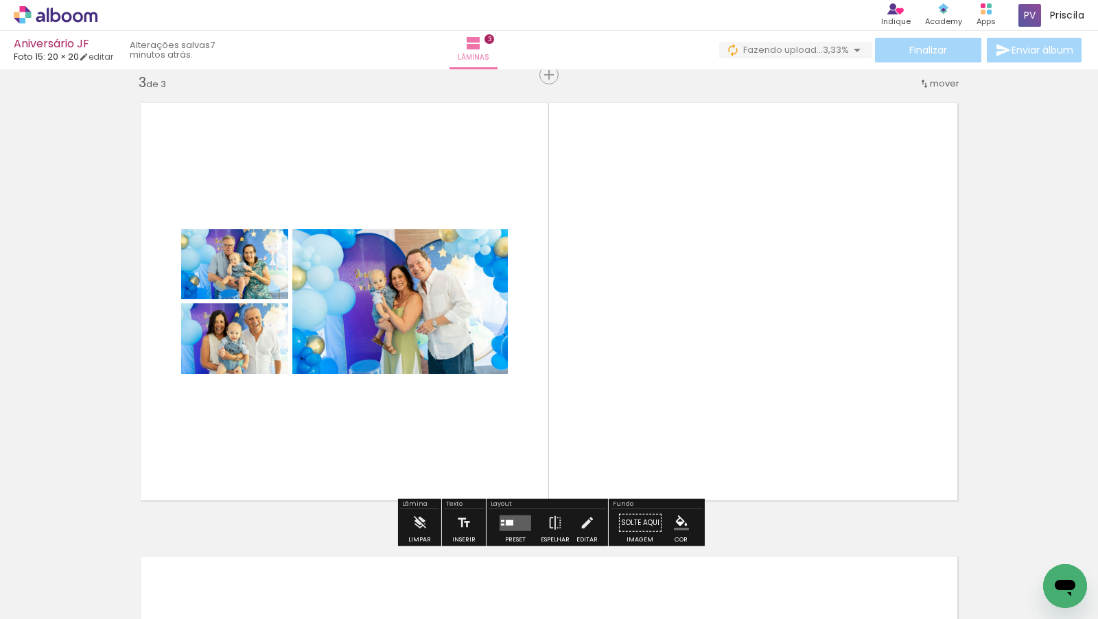
scroll to position [0, 14559]
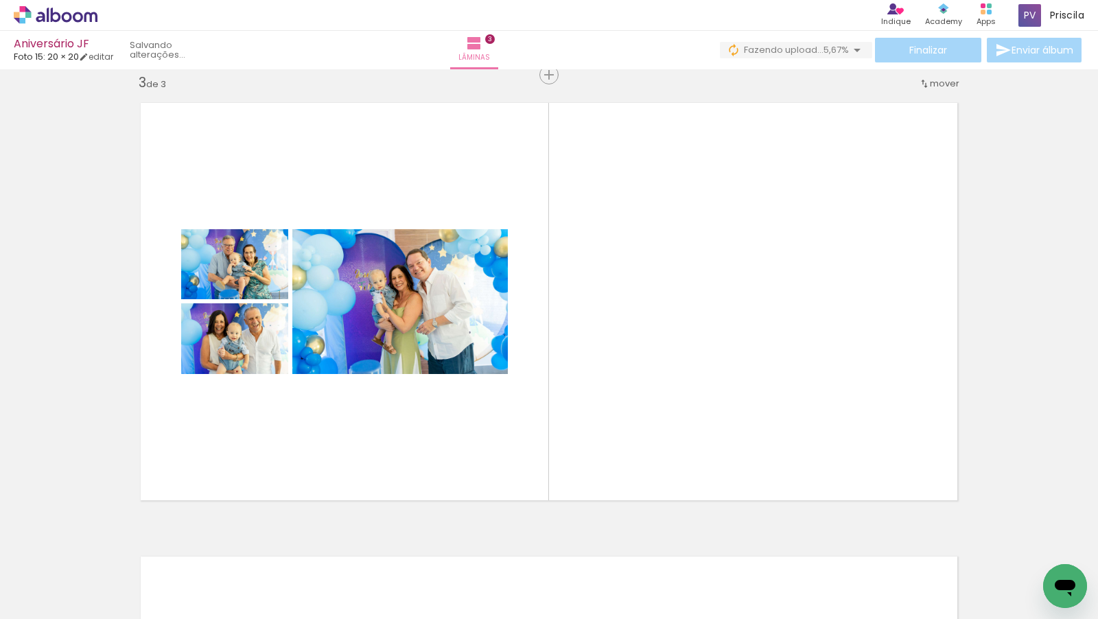
scroll to position [0, 15235]
drag, startPoint x: 876, startPoint y: 579, endPoint x: 869, endPoint y: 570, distance: 11.4
click at [869, 570] on div at bounding box center [888, 572] width 68 height 45
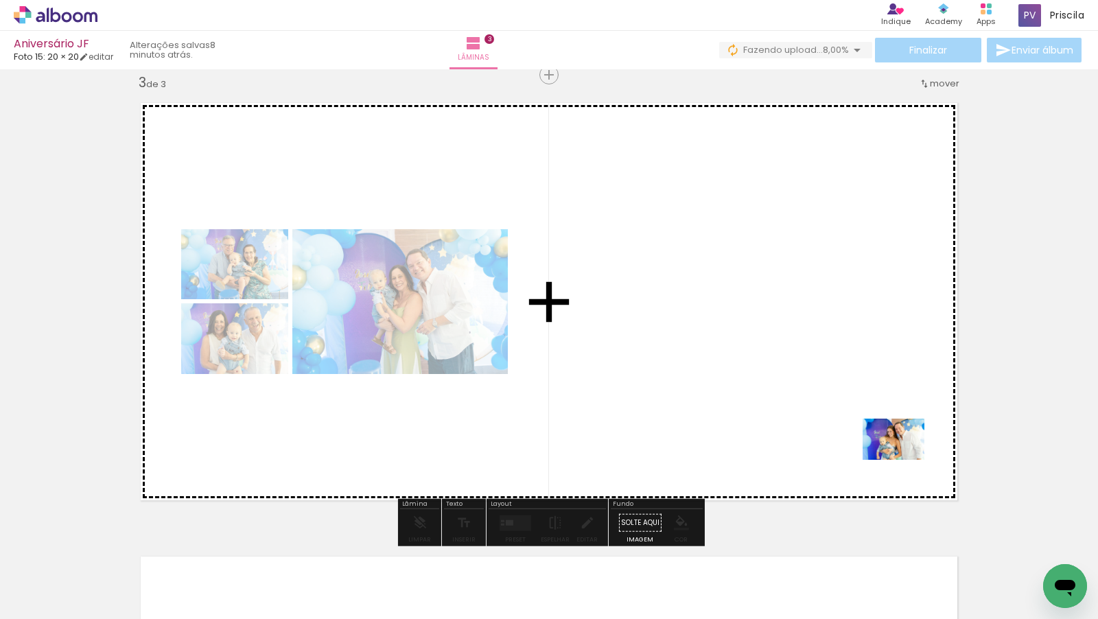
drag, startPoint x: 962, startPoint y: 580, endPoint x: 904, endPoint y: 460, distance: 133.5
click at [904, 460] on quentale-workspace at bounding box center [549, 309] width 1098 height 619
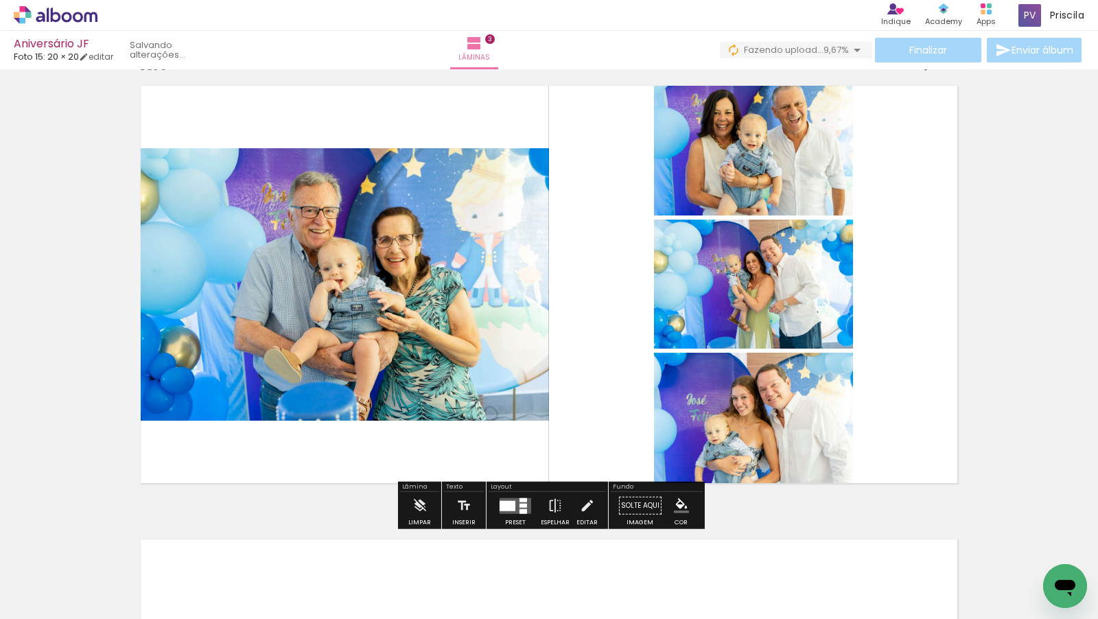
scroll to position [941, 0]
click at [500, 508] on div at bounding box center [508, 506] width 16 height 10
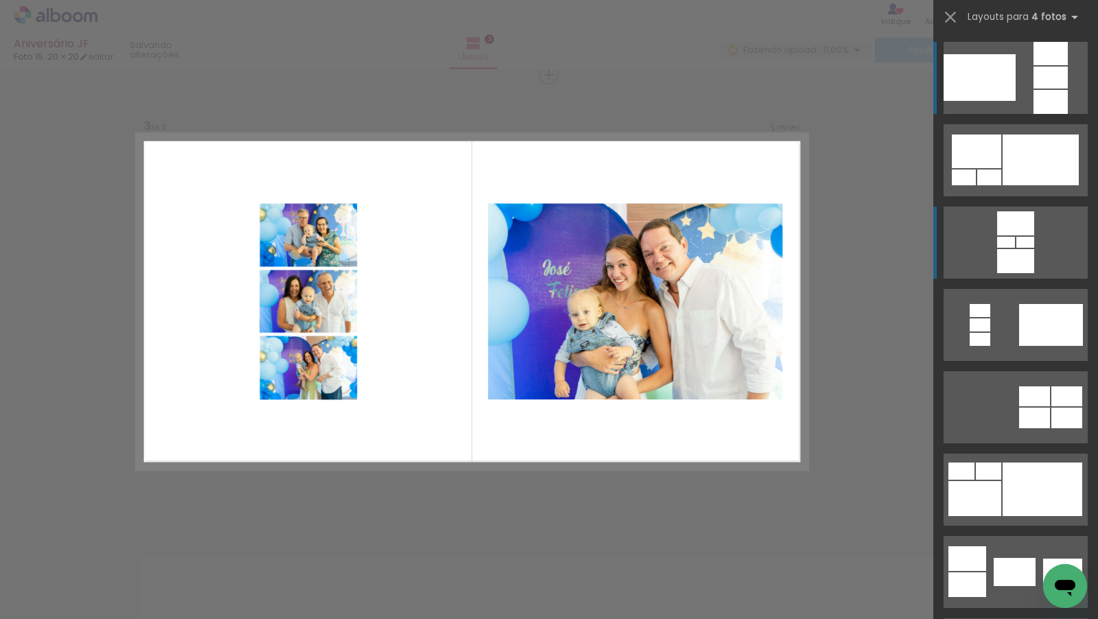
scroll to position [924, 0]
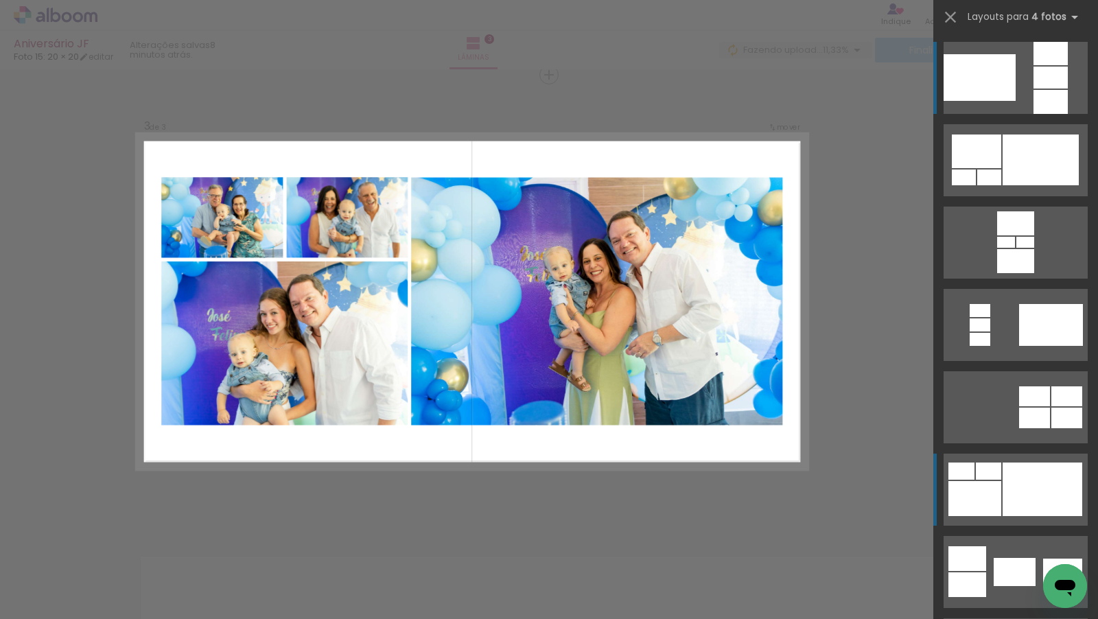
click at [1024, 487] on div at bounding box center [1043, 489] width 80 height 54
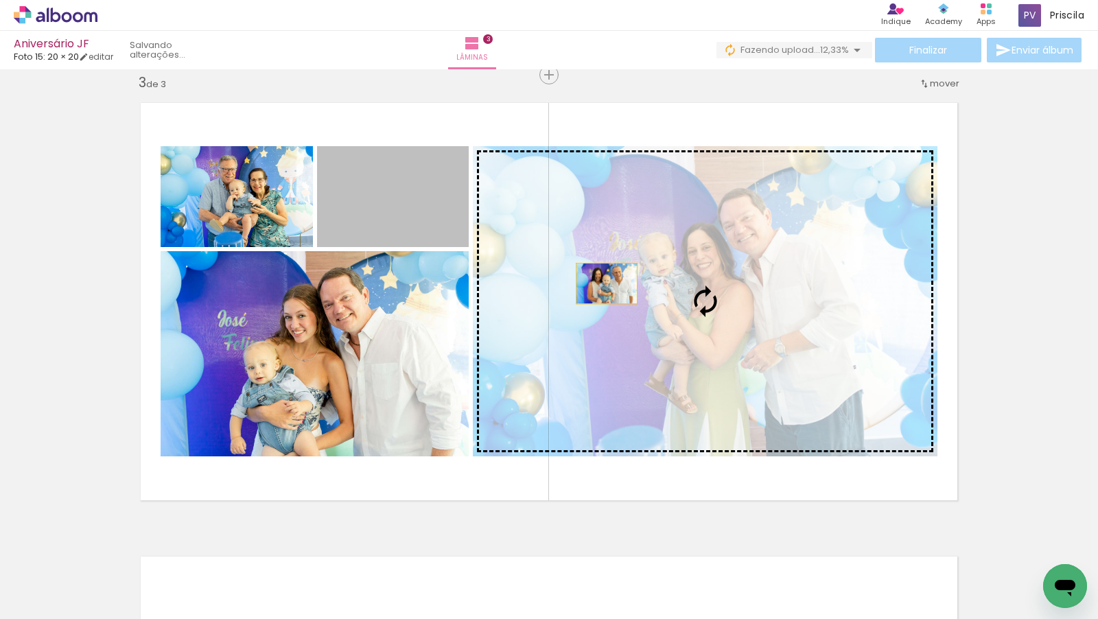
drag, startPoint x: 391, startPoint y: 207, endPoint x: 607, endPoint y: 283, distance: 228.5
click at [0, 0] on slot at bounding box center [0, 0] width 0 height 0
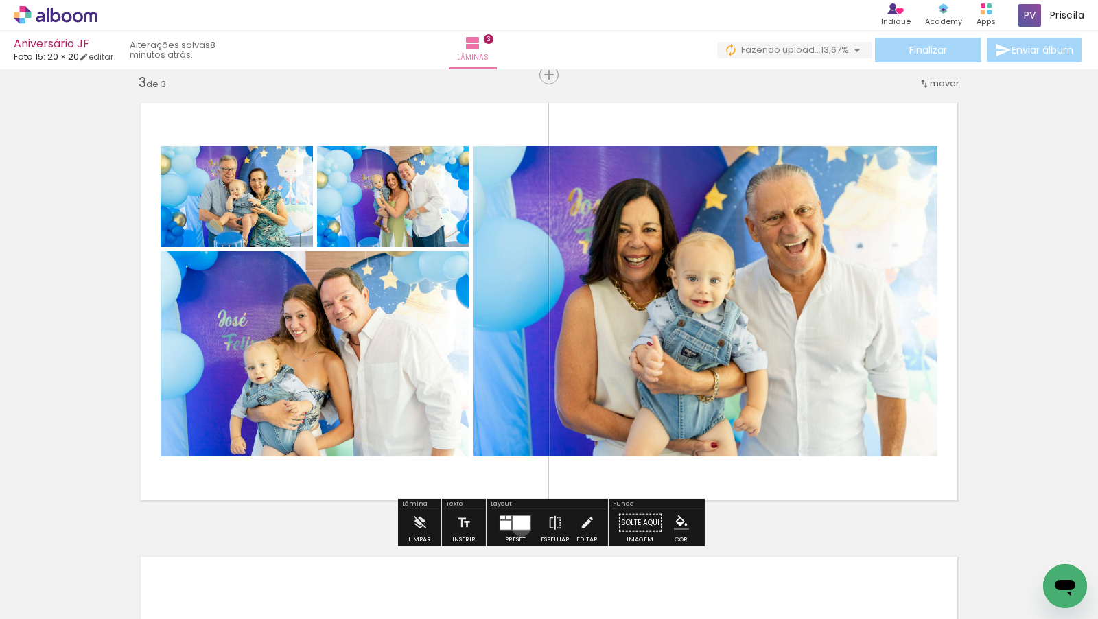
click at [518, 528] on div at bounding box center [521, 522] width 17 height 14
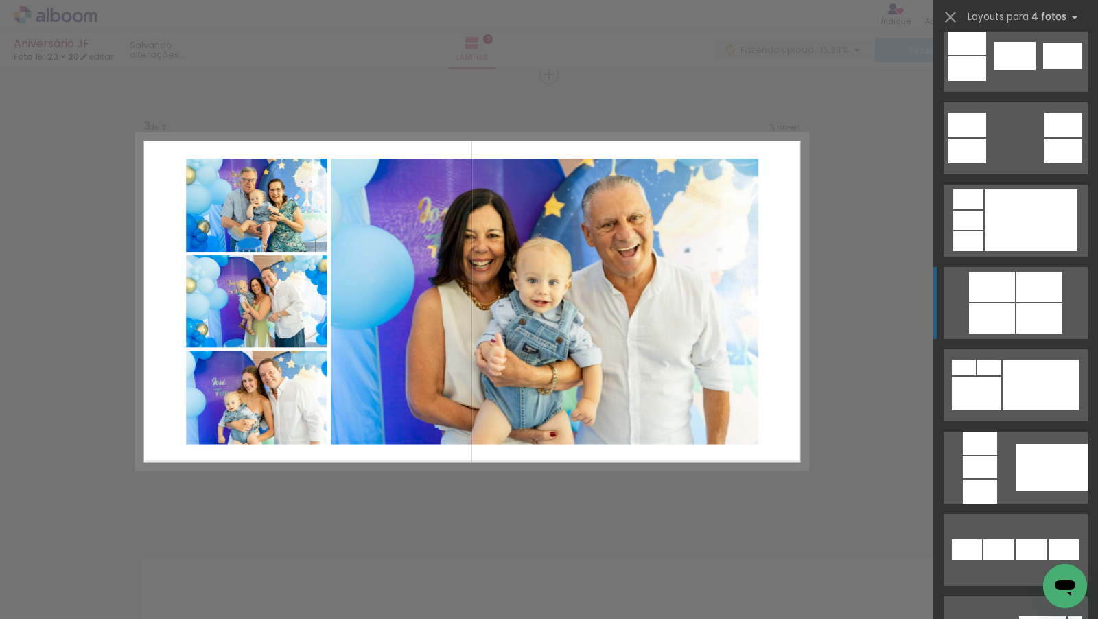
scroll to position [0, 0]
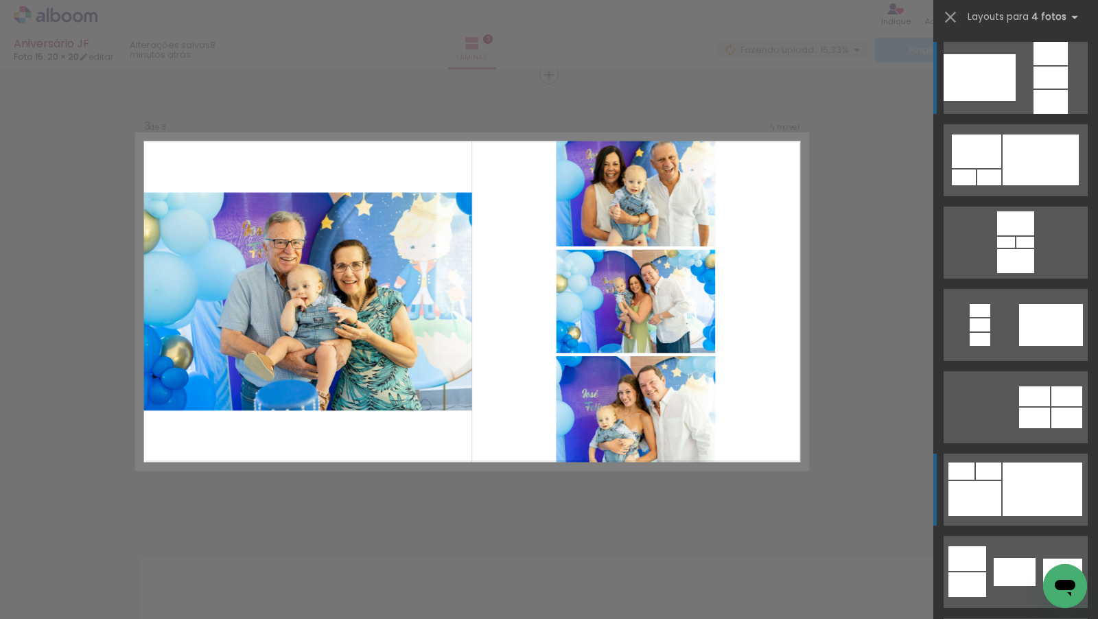
click at [1033, 74] on div at bounding box center [1050, 78] width 34 height 22
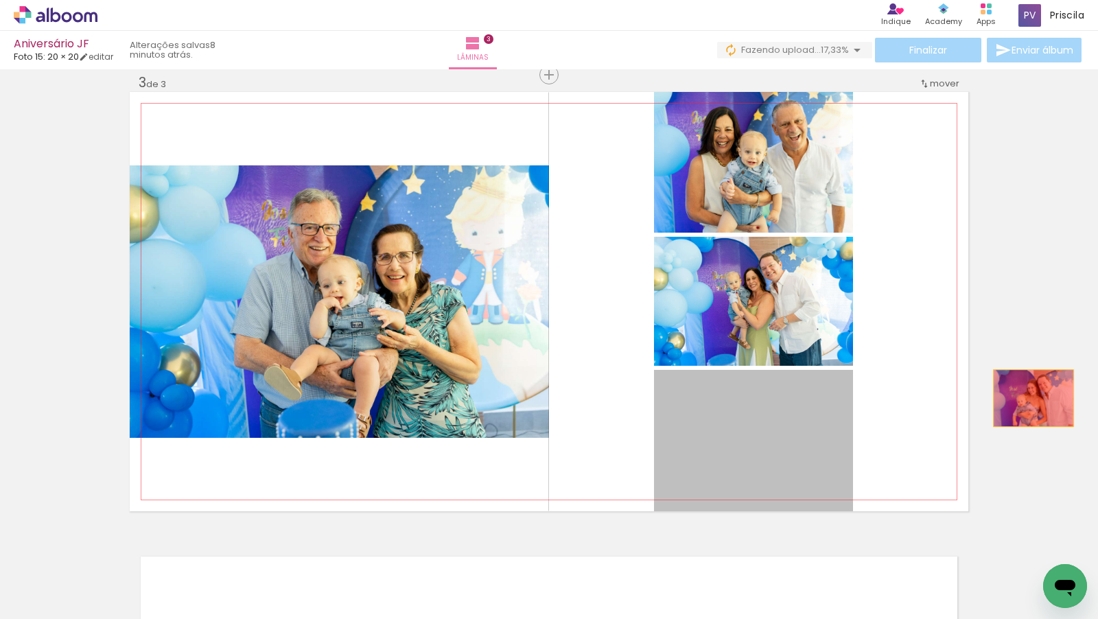
drag, startPoint x: 716, startPoint y: 432, endPoint x: 1097, endPoint y: 395, distance: 382.6
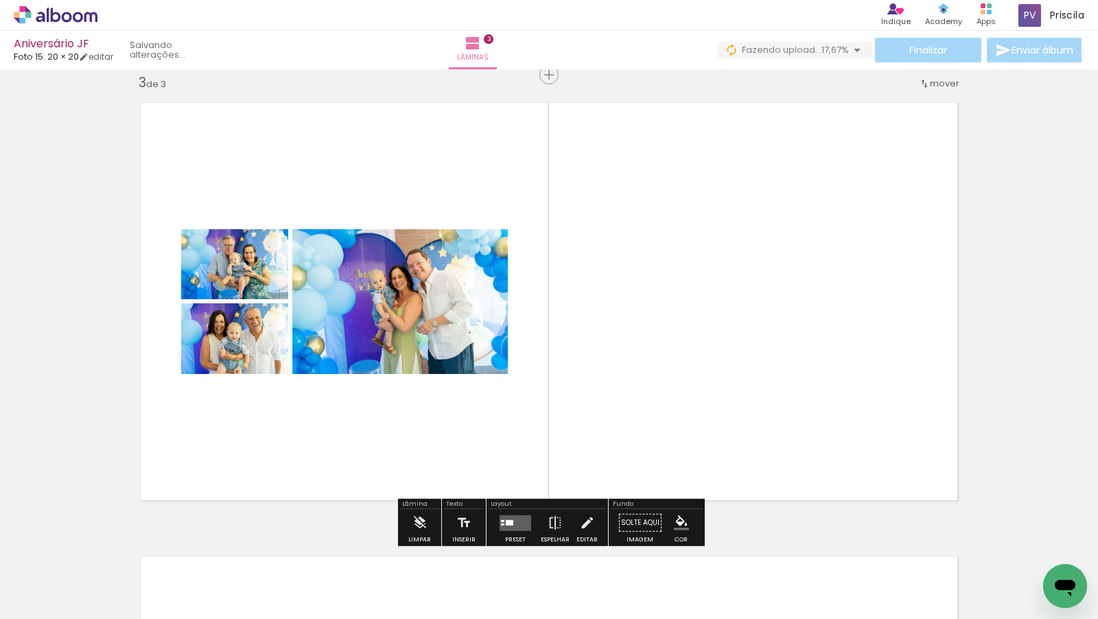
click at [508, 526] on quentale-layouter at bounding box center [516, 523] width 32 height 16
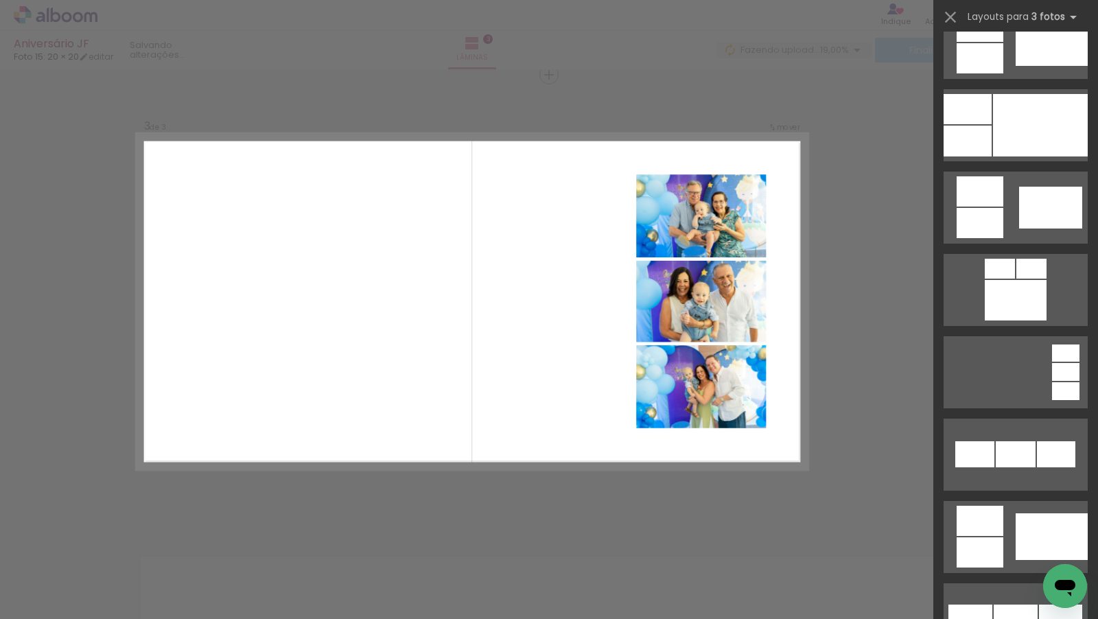
scroll to position [663, 0]
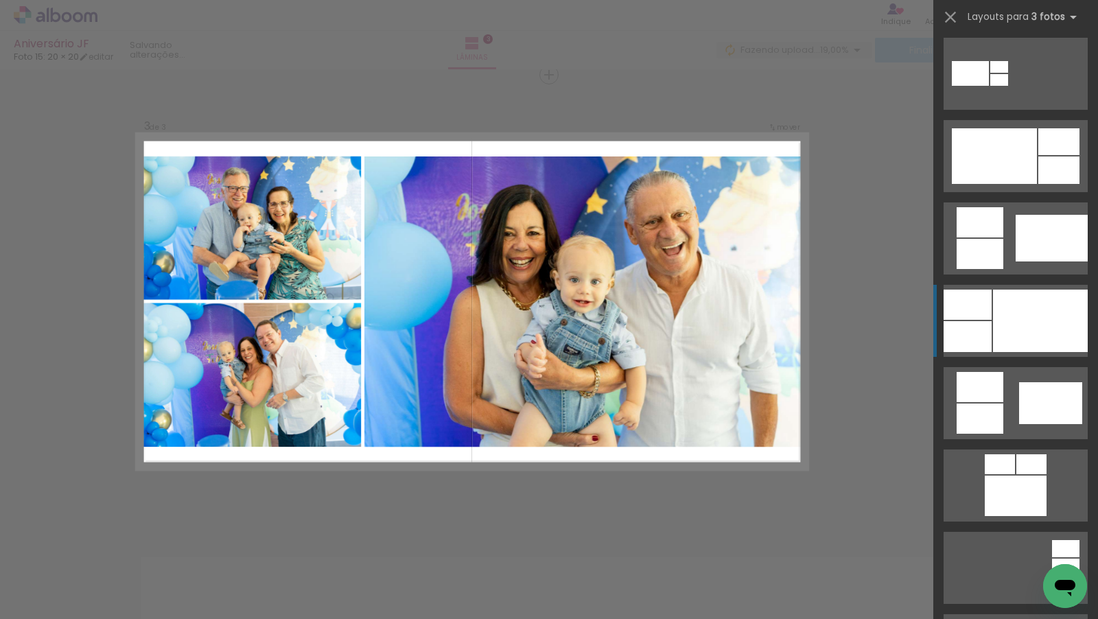
click at [1040, 327] on div at bounding box center [1040, 321] width 95 height 62
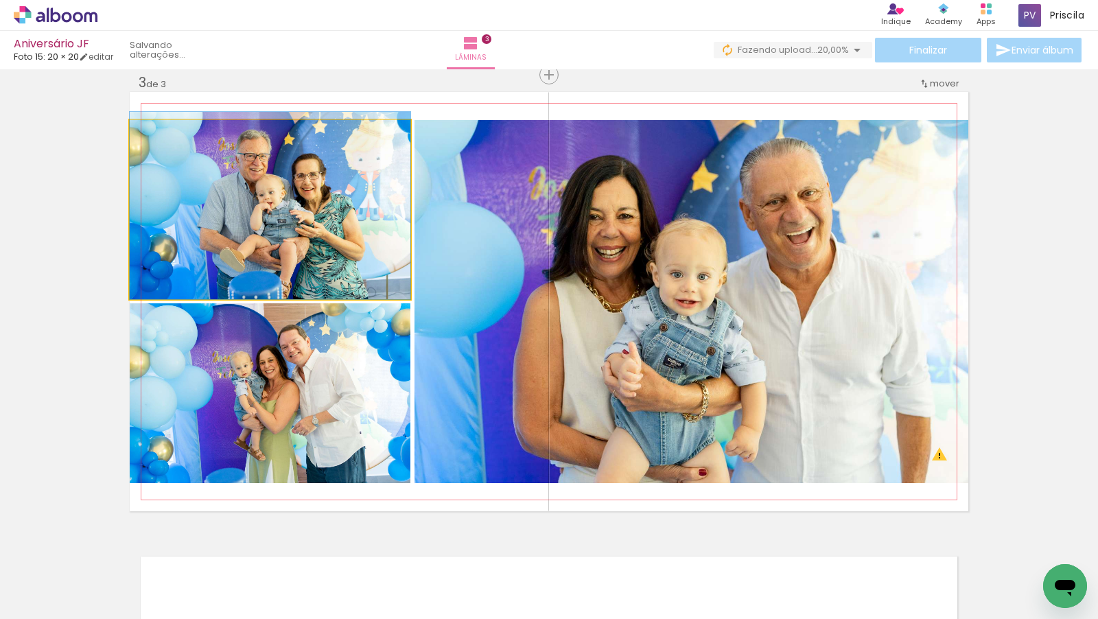
drag, startPoint x: 261, startPoint y: 242, endPoint x: 335, endPoint y: 209, distance: 81.1
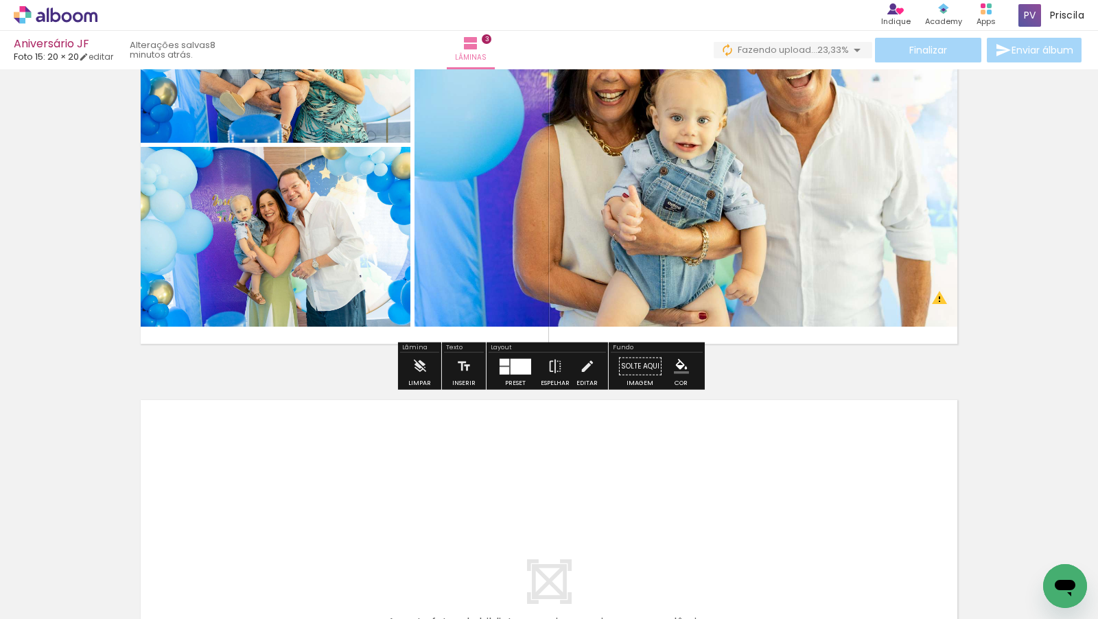
scroll to position [1403, 0]
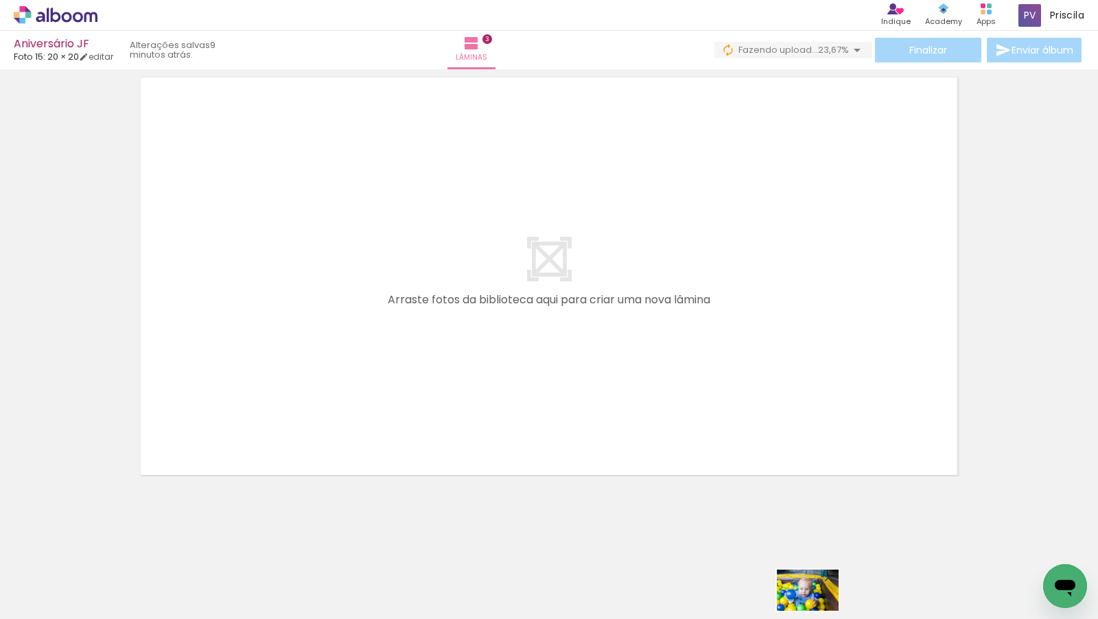
drag, startPoint x: 875, startPoint y: 583, endPoint x: 819, endPoint y: 611, distance: 62.6
click at [819, 611] on quentale-thumb at bounding box center [850, 572] width 77 height 79
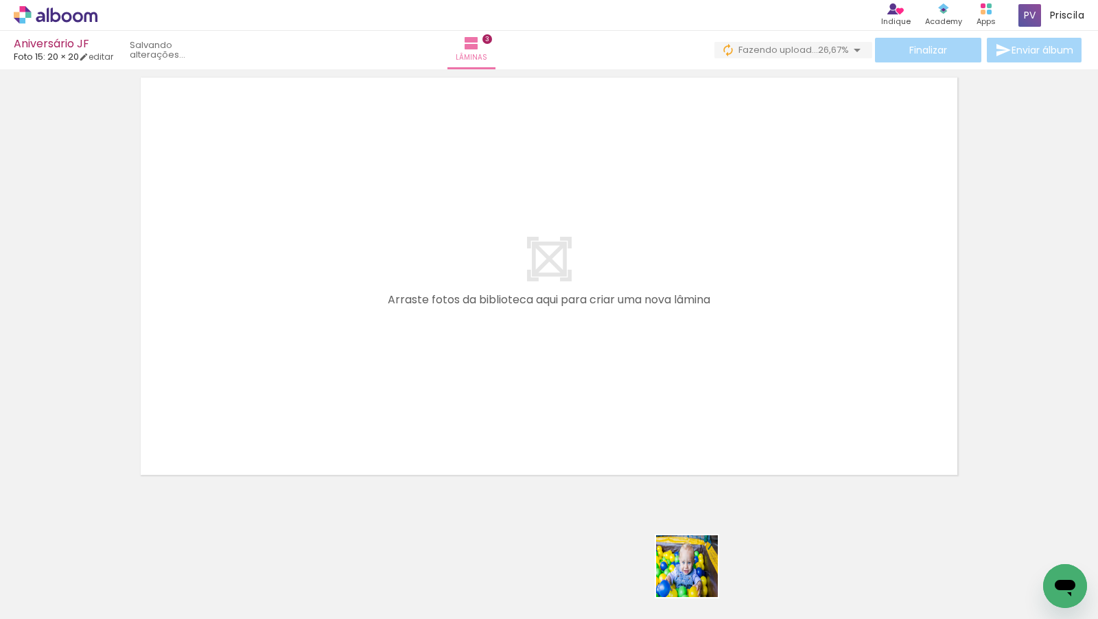
click at [697, 576] on div at bounding box center [687, 572] width 68 height 45
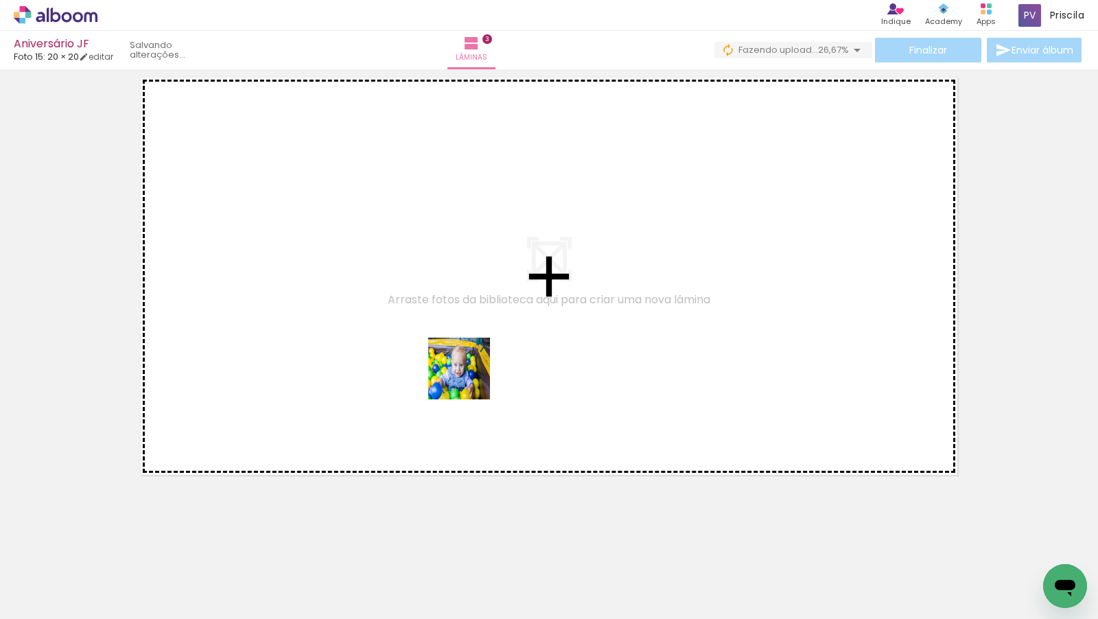
drag, startPoint x: 709, startPoint y: 590, endPoint x: 471, endPoint y: 370, distance: 324.4
click at [471, 370] on quentale-workspace at bounding box center [549, 309] width 1098 height 619
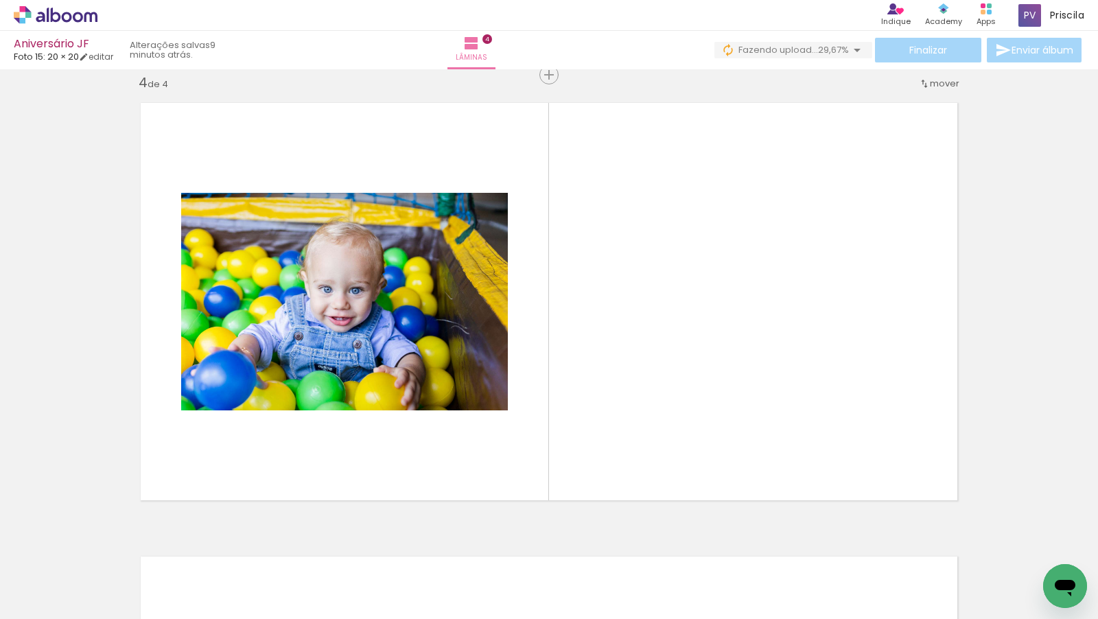
scroll to position [0, 19804]
drag, startPoint x: 626, startPoint y: 583, endPoint x: 633, endPoint y: 316, distance: 267.0
click at [633, 316] on quentale-workspace at bounding box center [549, 309] width 1098 height 619
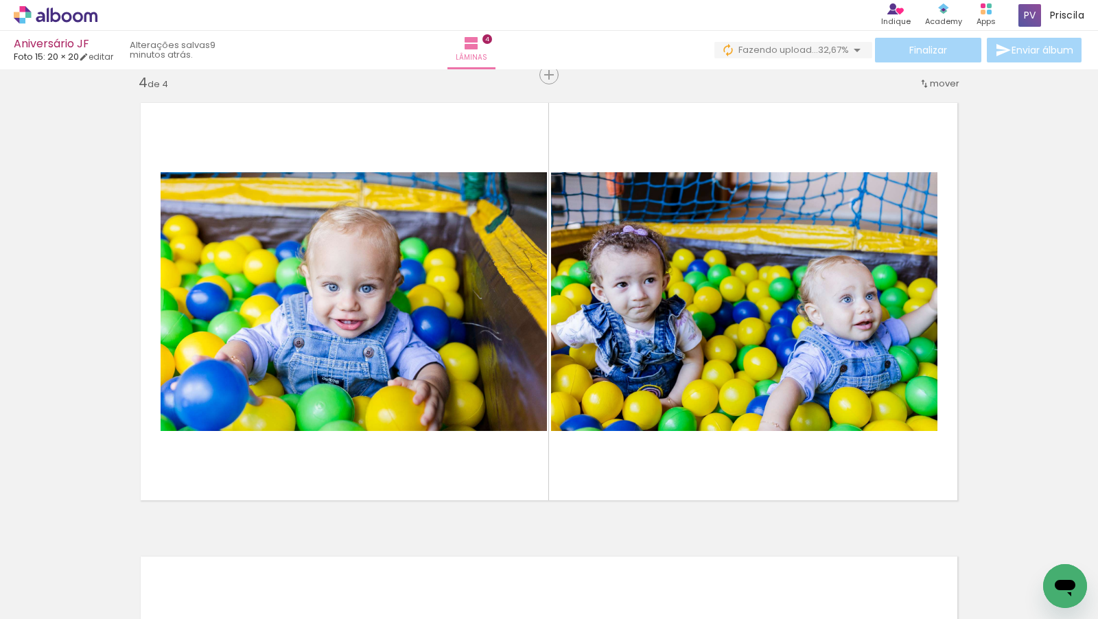
scroll to position [0, 20172]
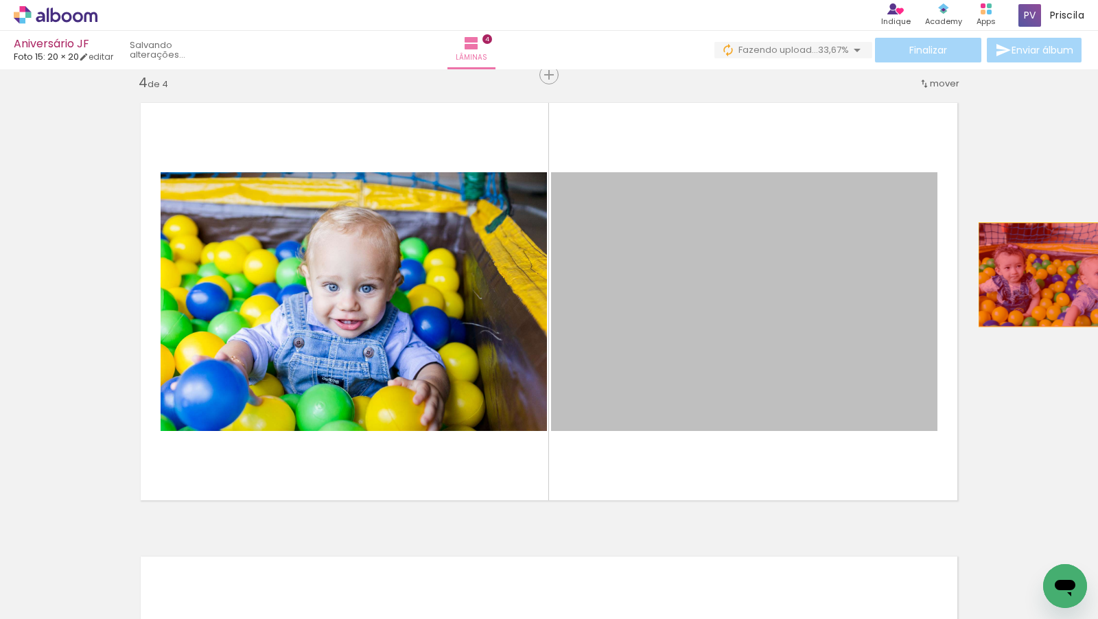
drag, startPoint x: 736, startPoint y: 338, endPoint x: 1056, endPoint y: 274, distance: 325.9
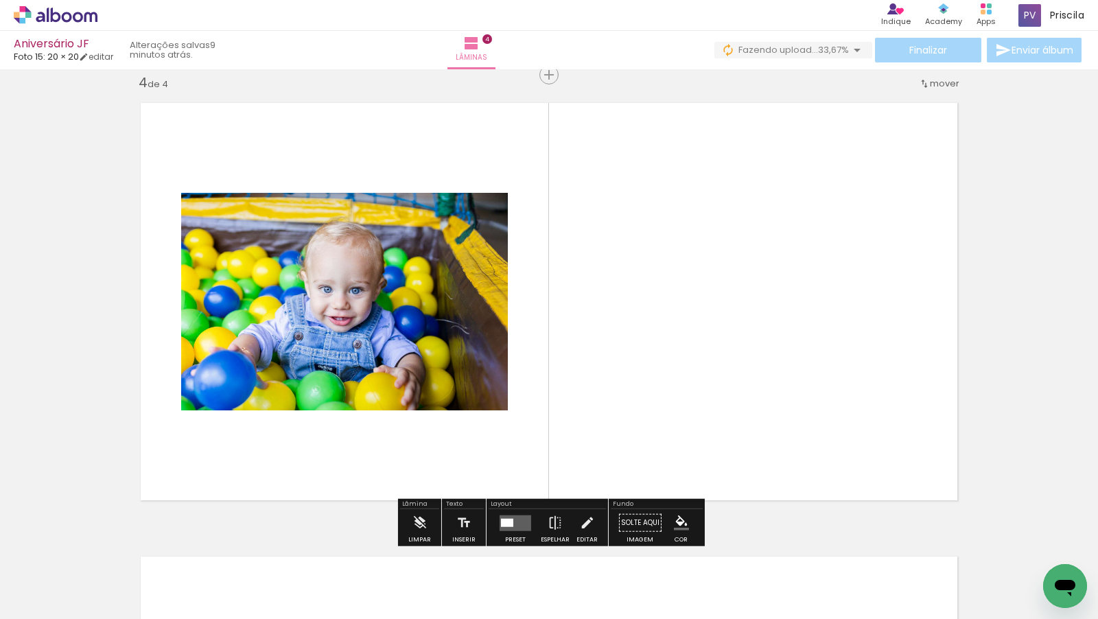
scroll to position [0, 18707]
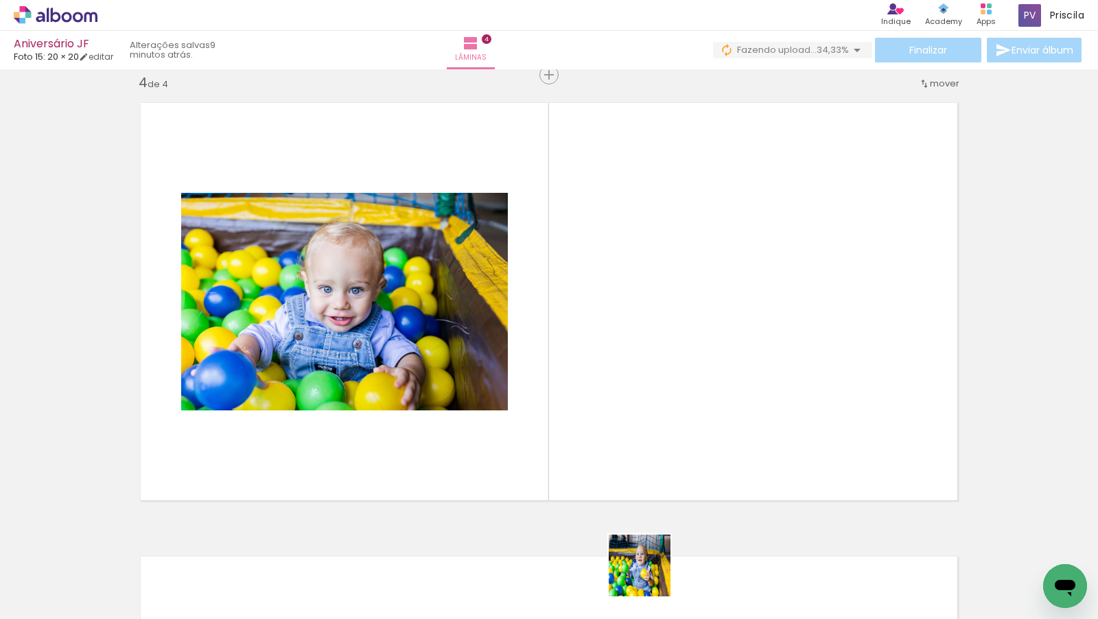
drag, startPoint x: 650, startPoint y: 588, endPoint x: 715, endPoint y: 311, distance: 284.8
click at [715, 311] on quentale-workspace at bounding box center [549, 309] width 1098 height 619
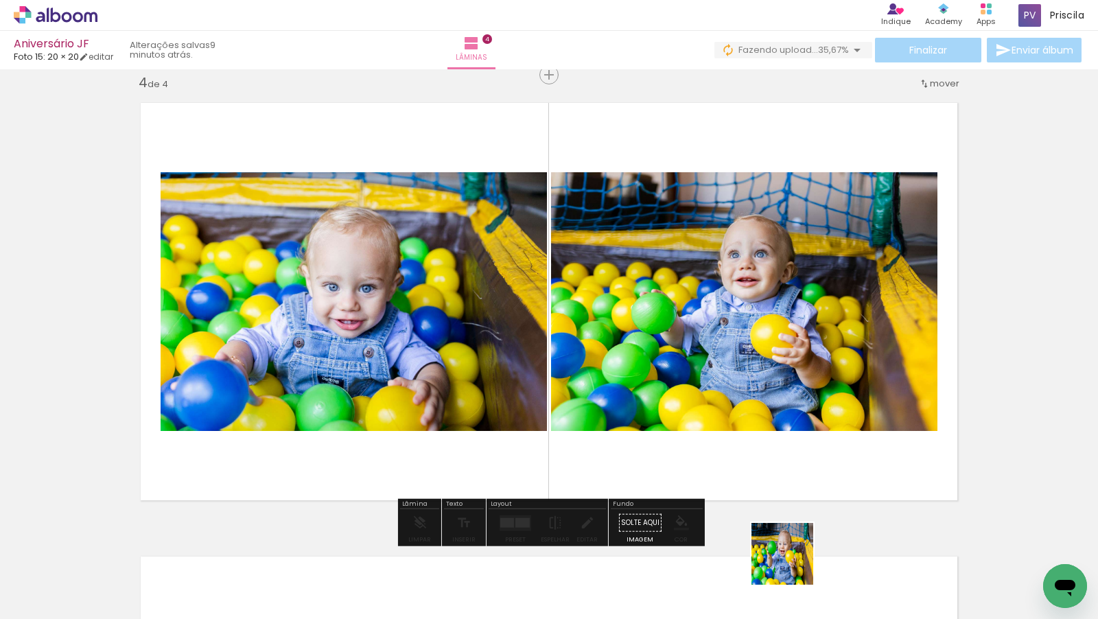
drag, startPoint x: 799, startPoint y: 590, endPoint x: 778, endPoint y: 367, distance: 224.0
click at [778, 367] on quentale-workspace at bounding box center [549, 309] width 1098 height 619
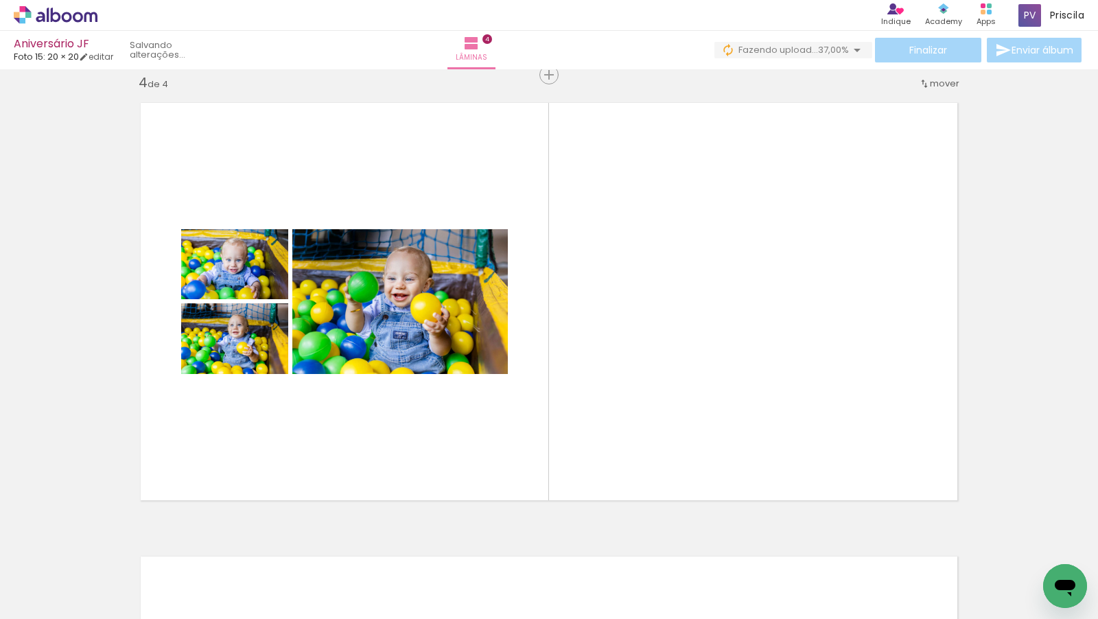
scroll to position [0, 19237]
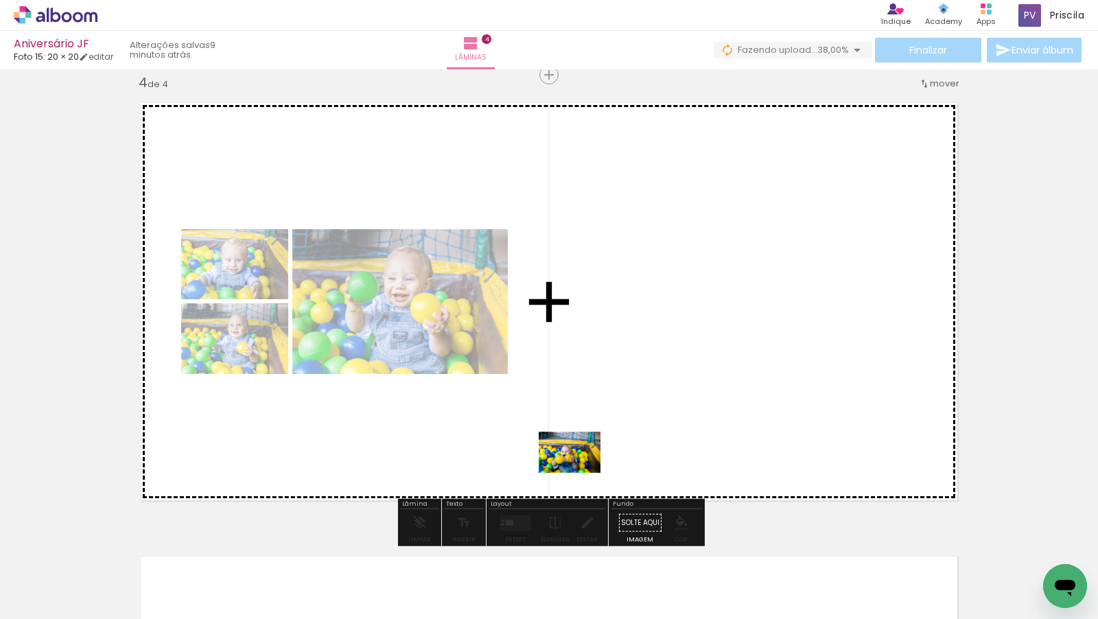
drag, startPoint x: 487, startPoint y: 585, endPoint x: 580, endPoint y: 473, distance: 146.2
click at [580, 473] on quentale-workspace at bounding box center [549, 309] width 1098 height 619
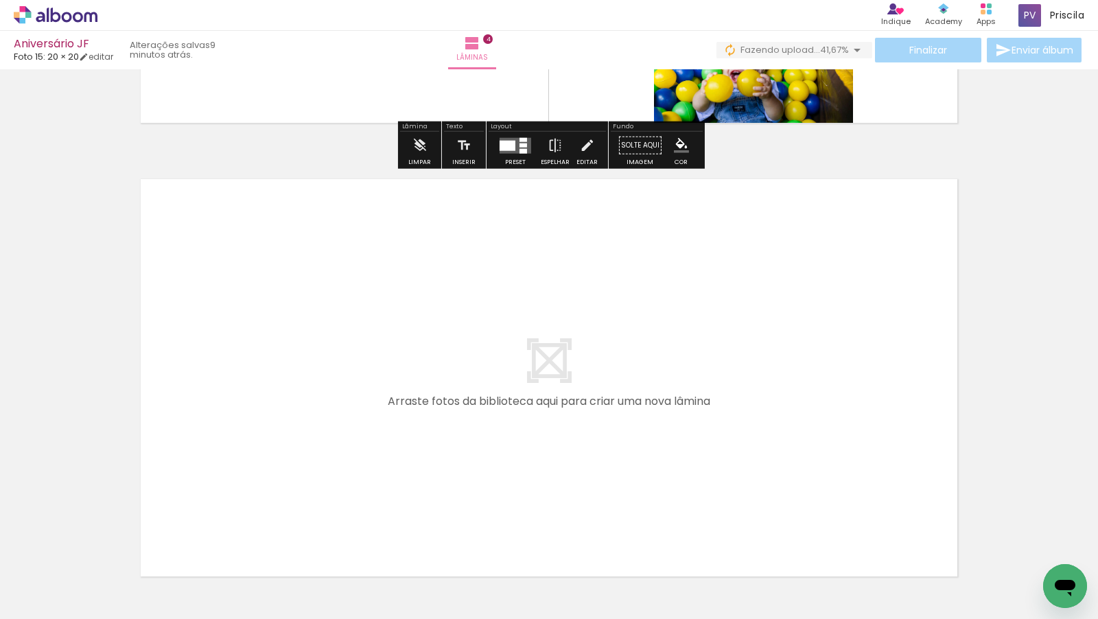
scroll to position [1844, 0]
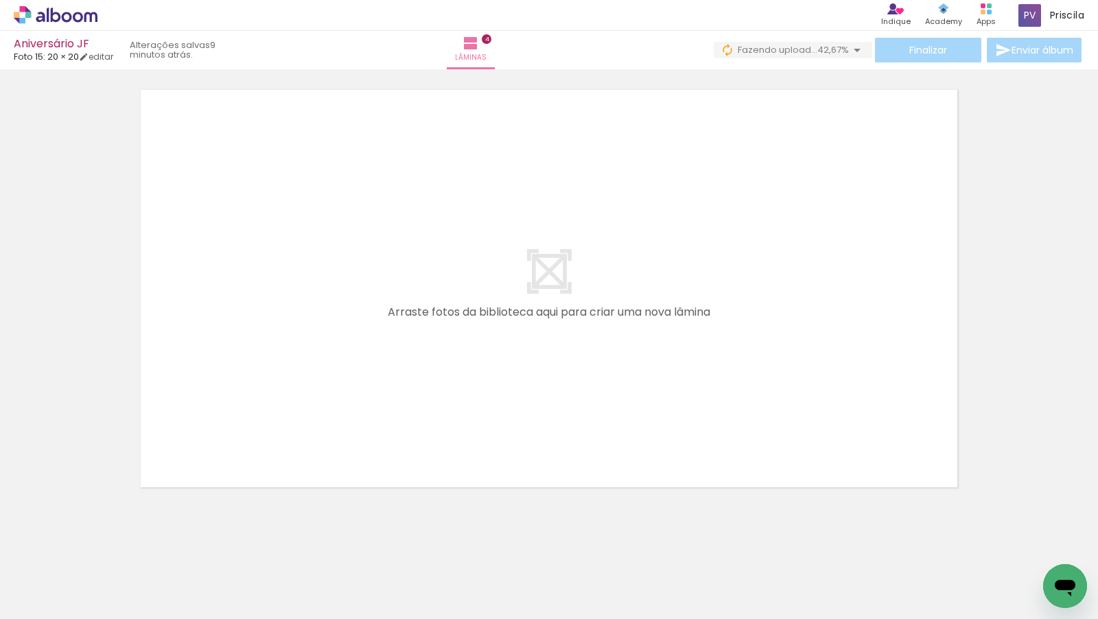
drag, startPoint x: 493, startPoint y: 578, endPoint x: 442, endPoint y: 312, distance: 271.2
click at [442, 312] on quentale-workspace at bounding box center [549, 309] width 1098 height 619
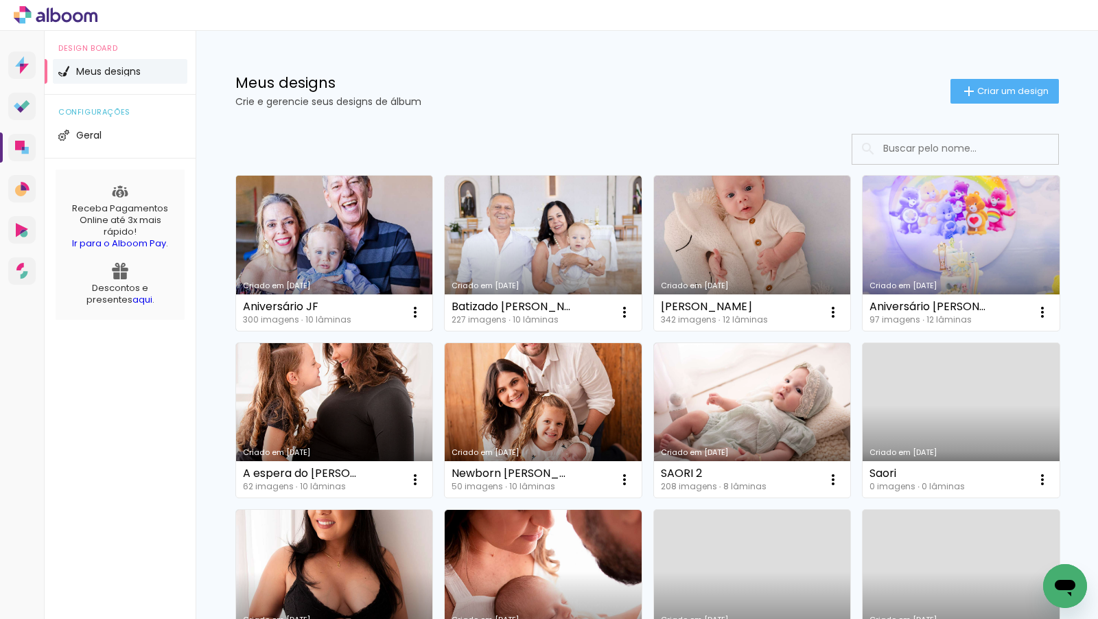
click at [309, 222] on link "Criado em [DATE]" at bounding box center [334, 253] width 197 height 155
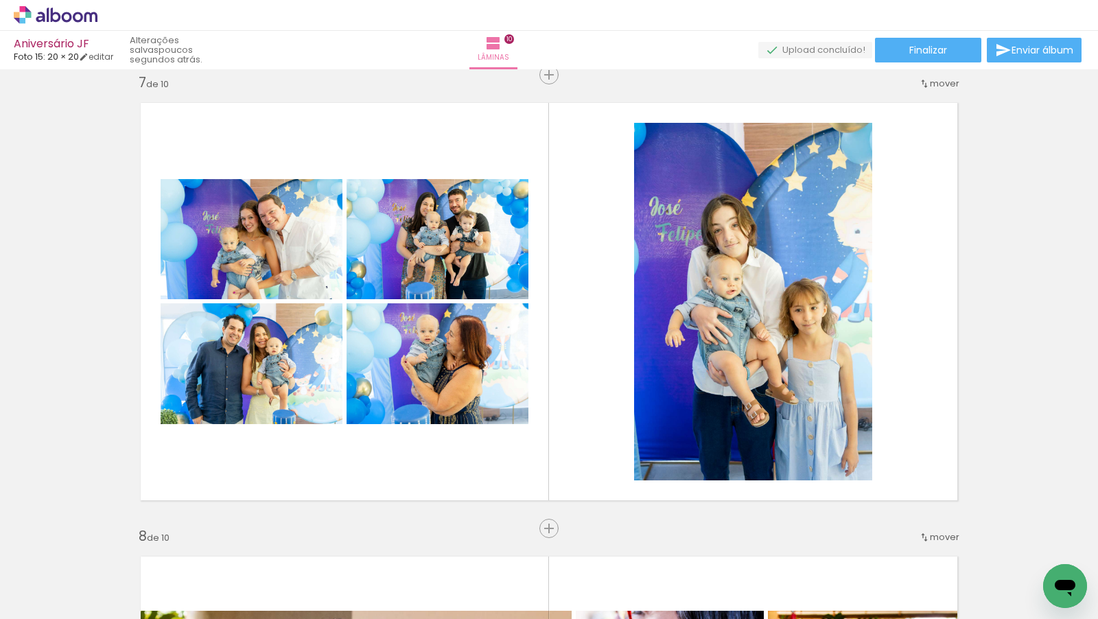
scroll to position [0, 14282]
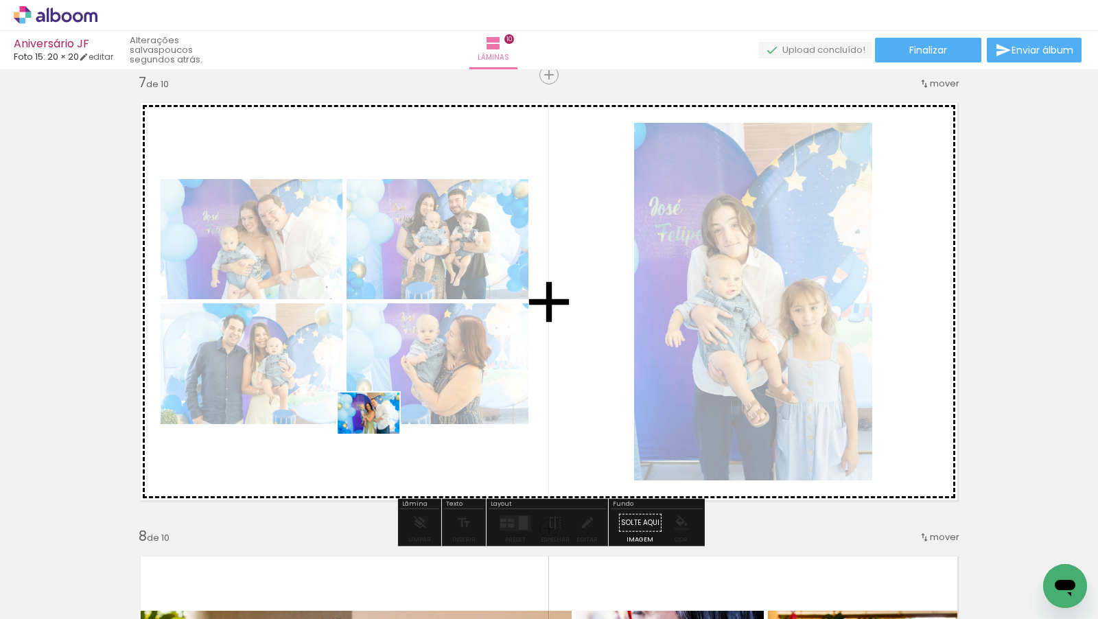
drag, startPoint x: 769, startPoint y: 590, endPoint x: 379, endPoint y: 433, distance: 420.9
click at [379, 433] on quentale-workspace at bounding box center [549, 309] width 1098 height 619
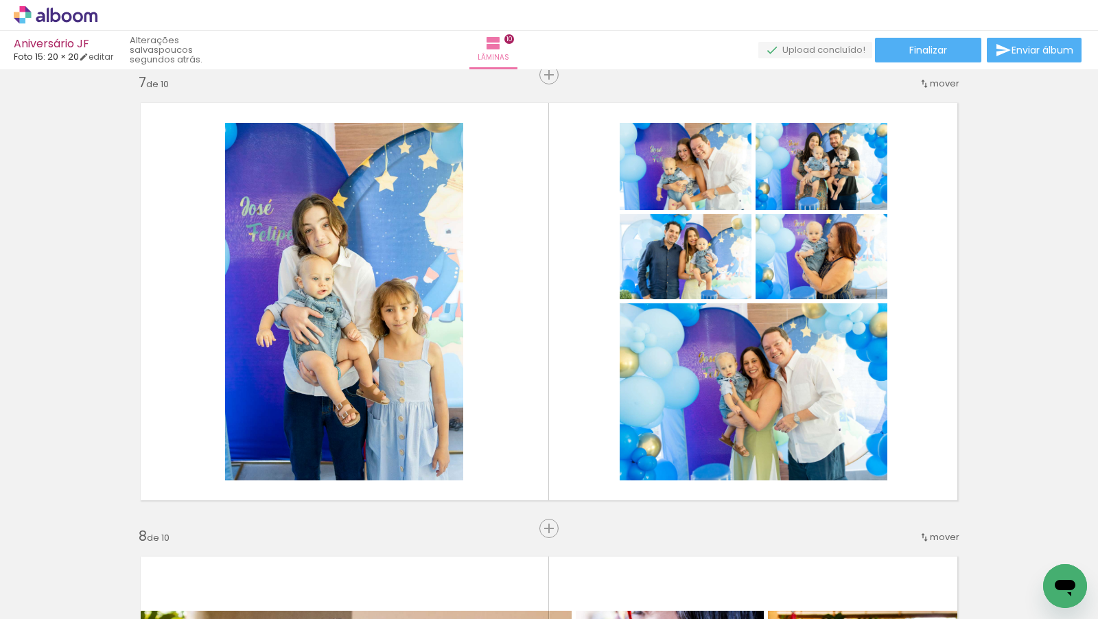
scroll to position [0, 15974]
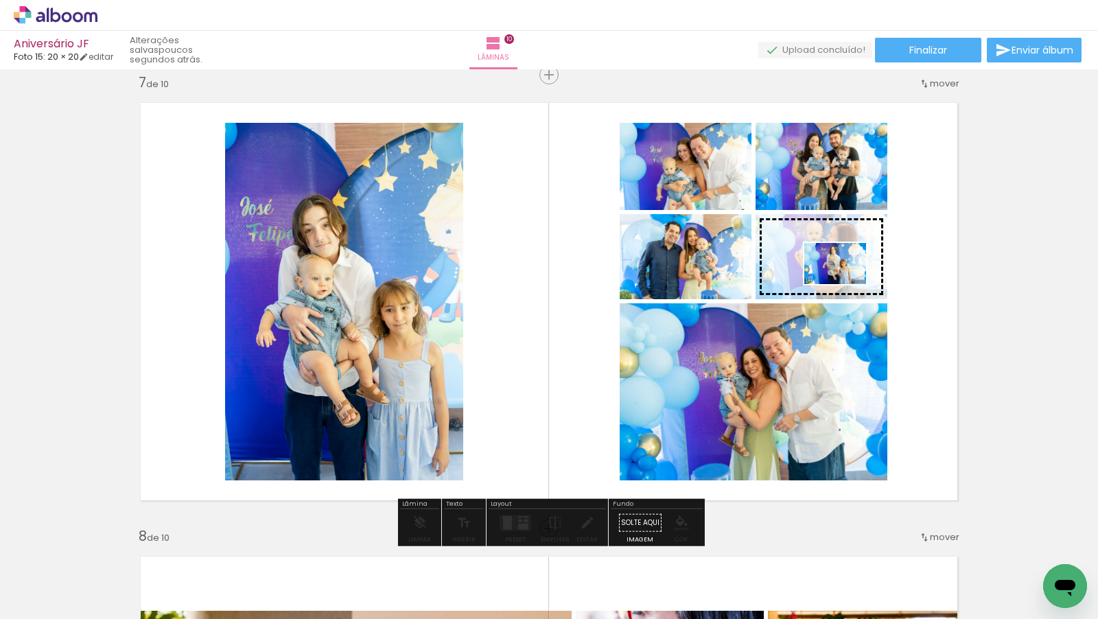
drag, startPoint x: 613, startPoint y: 579, endPoint x: 837, endPoint y: 283, distance: 370.8
click at [837, 283] on quentale-workspace at bounding box center [549, 309] width 1098 height 619
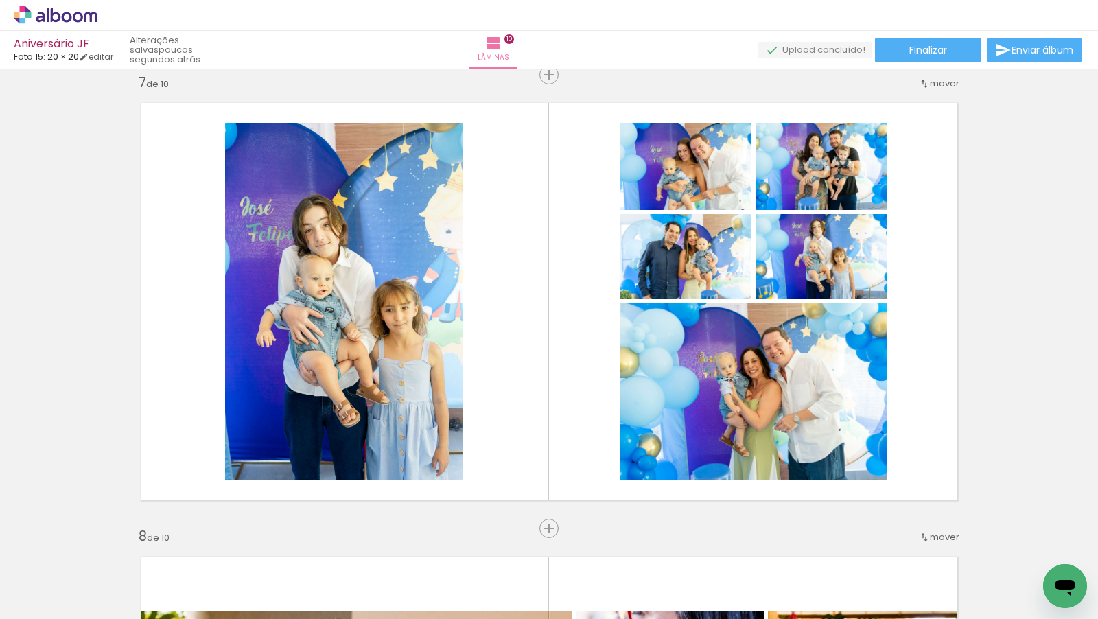
scroll to position [0, 14922]
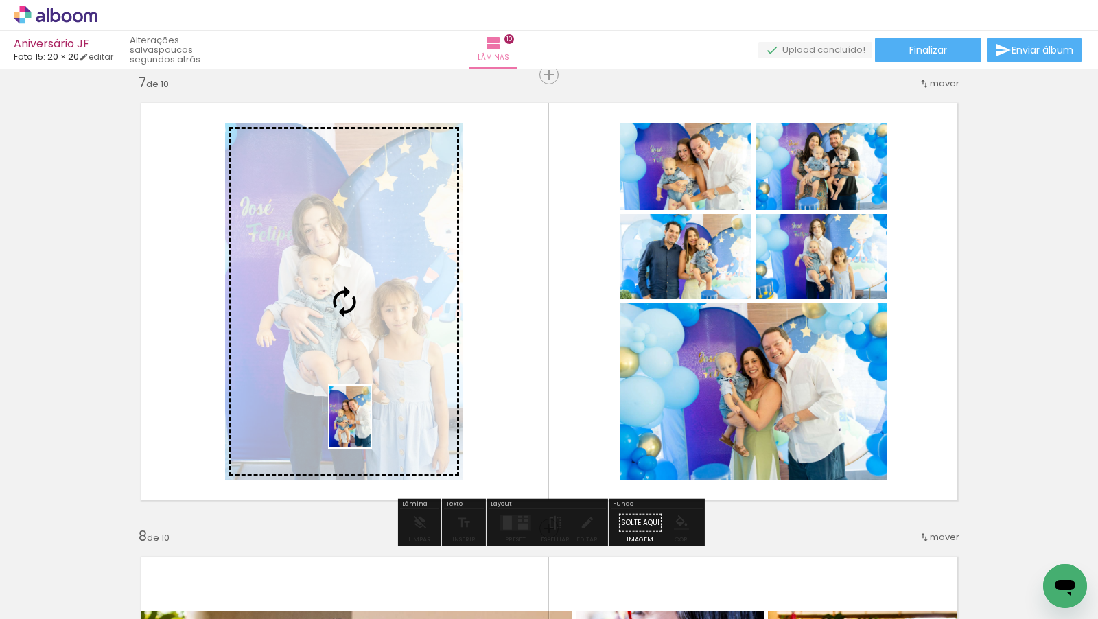
drag, startPoint x: 908, startPoint y: 589, endPoint x: 368, endPoint y: 424, distance: 564.8
click at [368, 424] on quentale-workspace at bounding box center [549, 309] width 1098 height 619
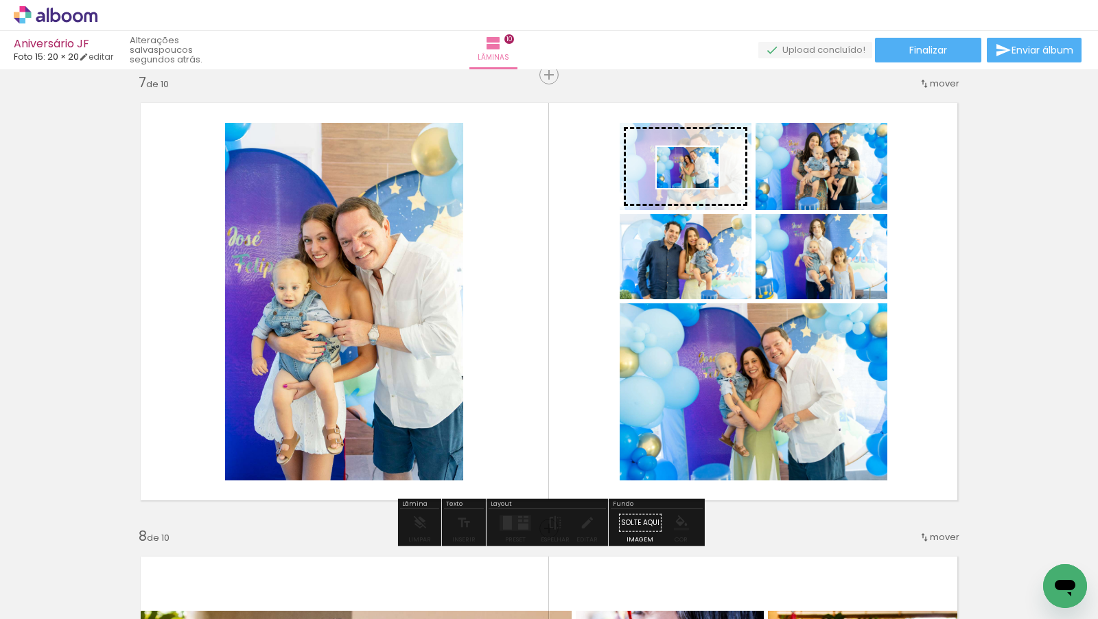
drag, startPoint x: 288, startPoint y: 587, endPoint x: 698, endPoint y: 188, distance: 572.1
click at [698, 188] on quentale-workspace at bounding box center [549, 309] width 1098 height 619
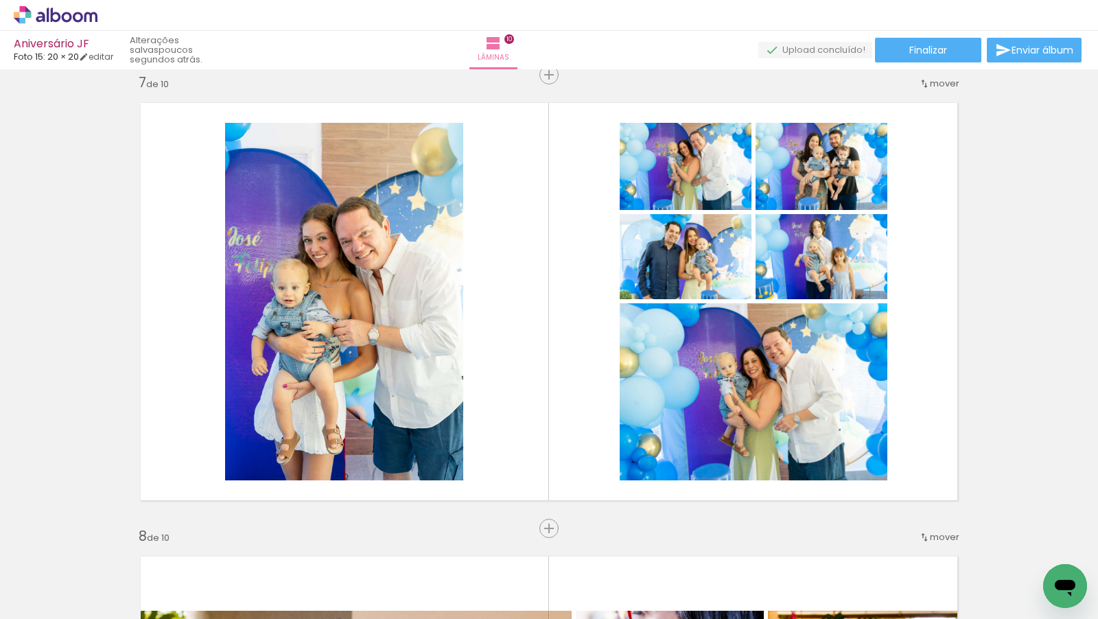
scroll to position [0, 17493]
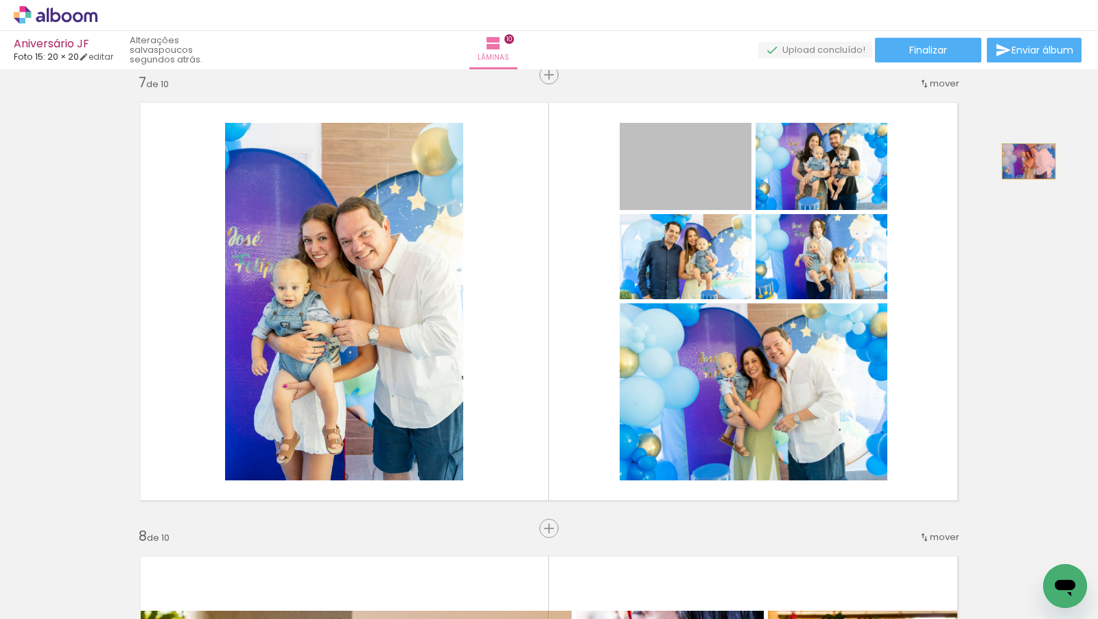
drag, startPoint x: 701, startPoint y: 160, endPoint x: 1024, endPoint y: 160, distance: 323.9
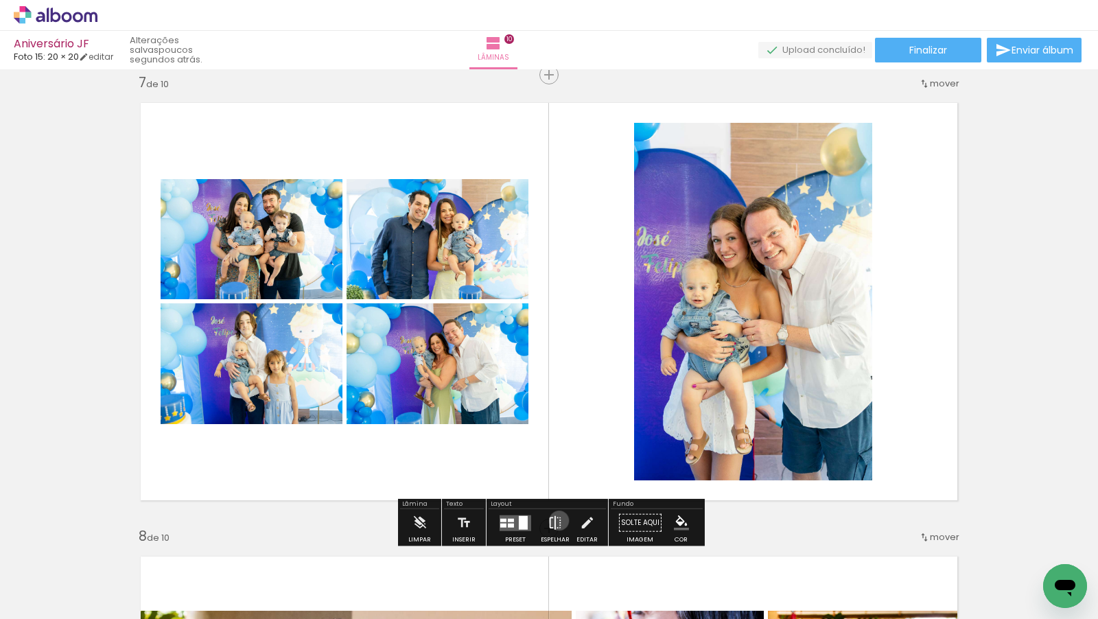
click at [556, 520] on iron-icon at bounding box center [555, 522] width 15 height 27
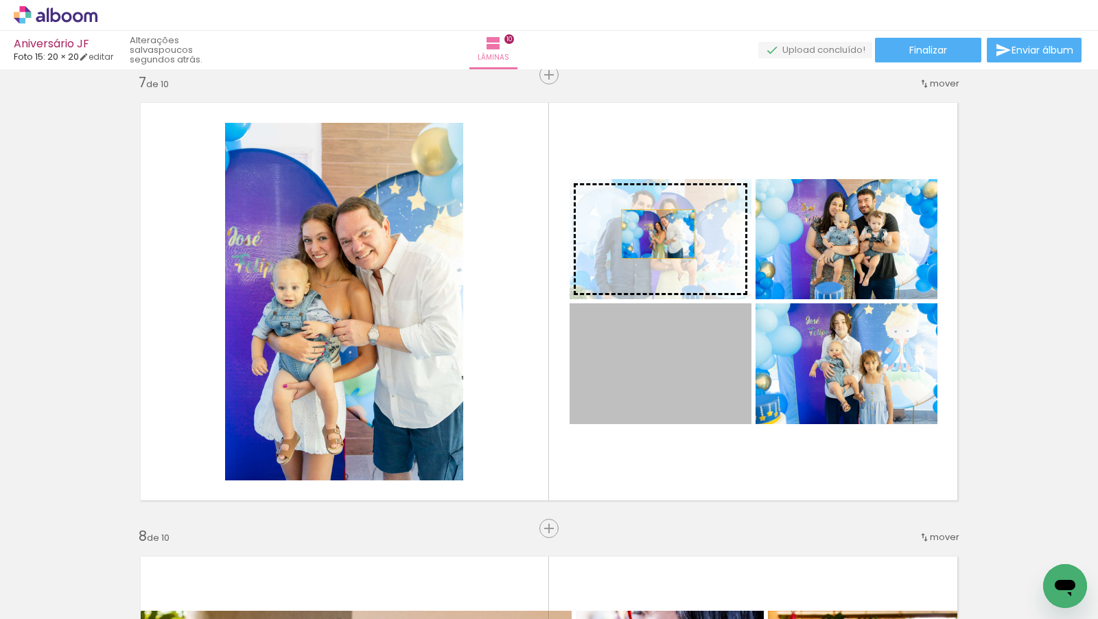
drag, startPoint x: 659, startPoint y: 364, endPoint x: 657, endPoint y: 231, distance: 132.4
click at [0, 0] on slot at bounding box center [0, 0] width 0 height 0
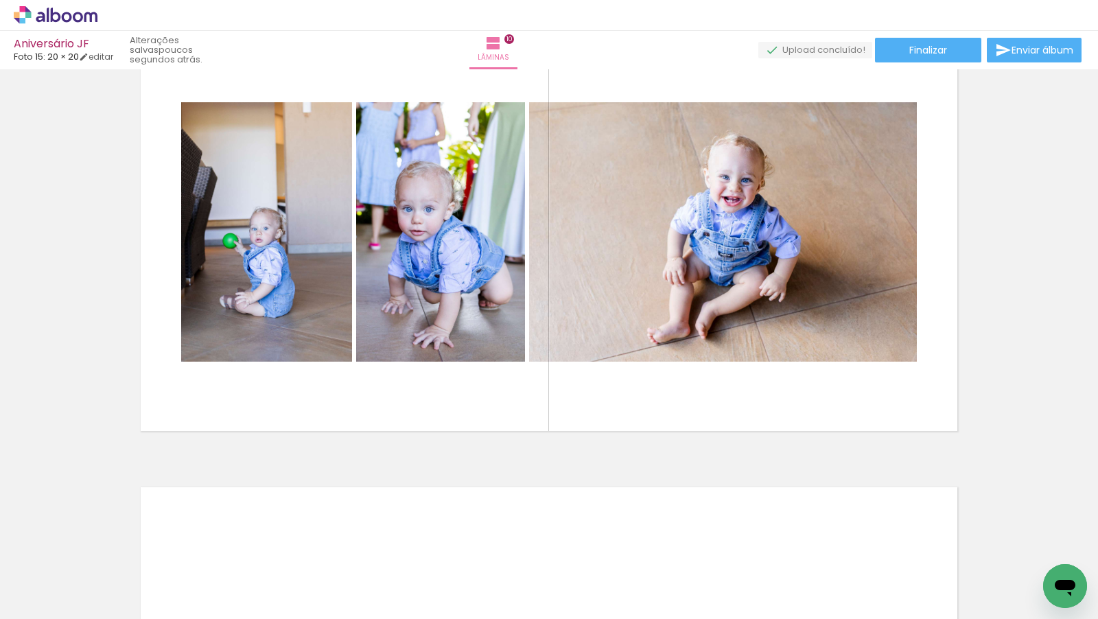
scroll to position [3970, 0]
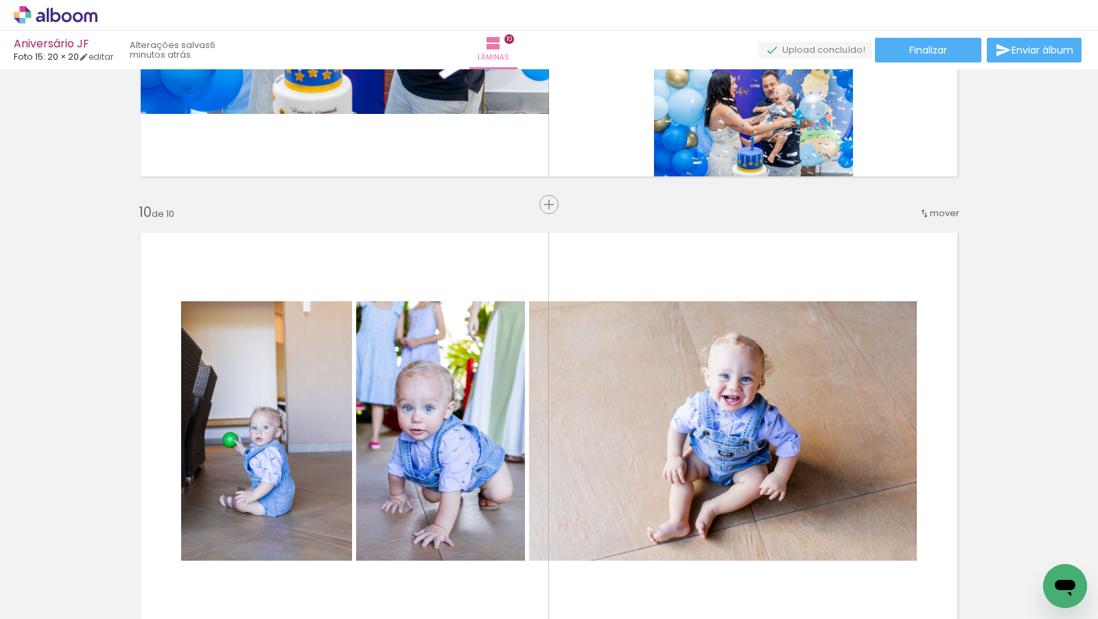
scroll to position [0, 18477]
